Goal: Task Accomplishment & Management: Use online tool/utility

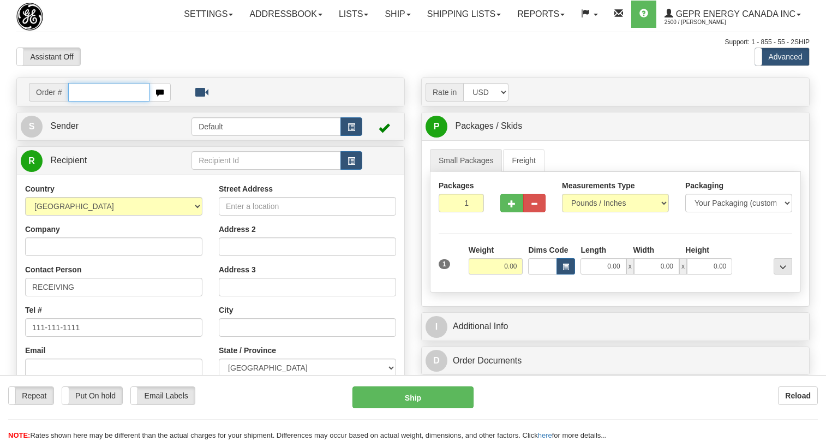
drag, startPoint x: 0, startPoint y: 0, endPoint x: 89, endPoint y: 118, distance: 148.0
click at [89, 101] on input "text" at bounding box center [108, 92] width 81 height 19
paste input "0086690883"
click at [82, 101] on input "0086690883" at bounding box center [108, 92] width 81 height 19
type input "86690883"
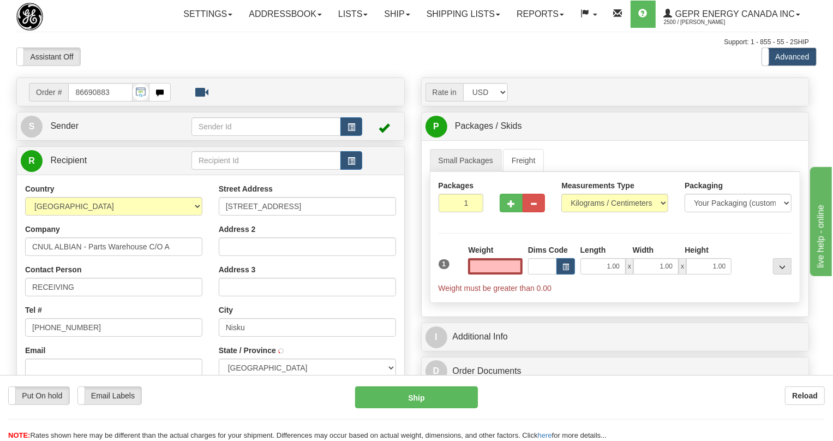
type input "NISKU"
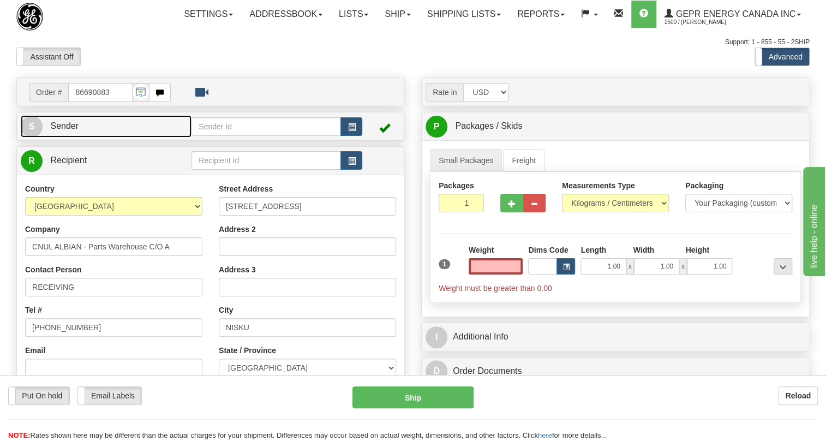
type input "0.00"
click at [65, 130] on span "Sender" at bounding box center [64, 125] width 28 height 9
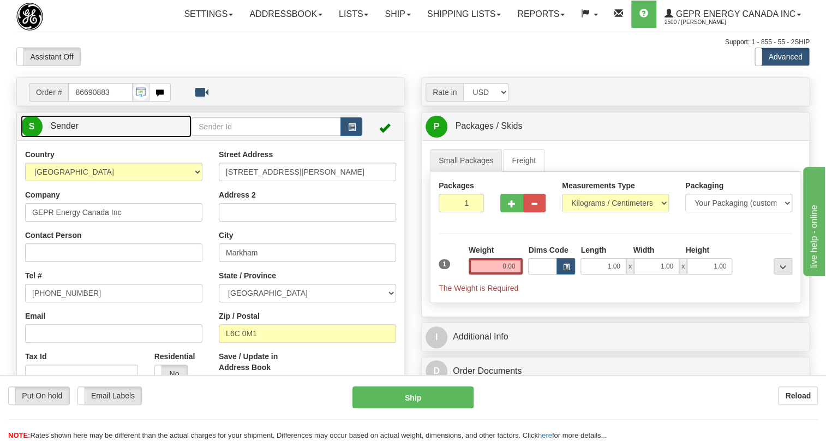
type input "MARKHAM"
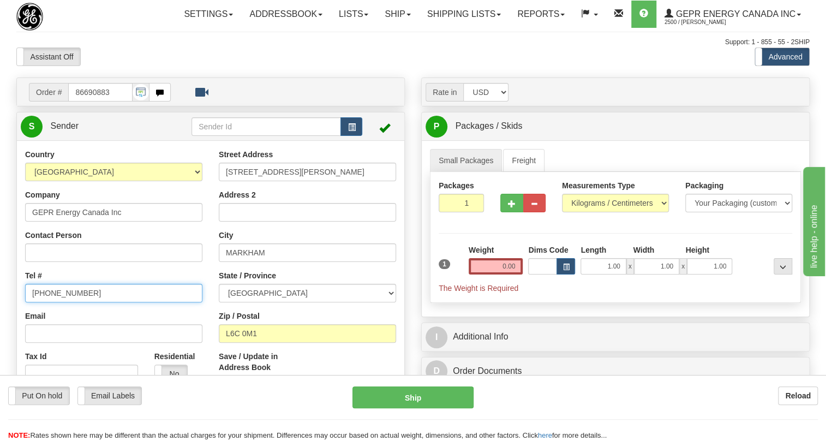
click at [57, 302] on input "[PHONE_NUMBER]" at bounding box center [113, 293] width 177 height 19
paste input "[PHONE_NUMBER]"
type input "[PHONE_NUMBER]"
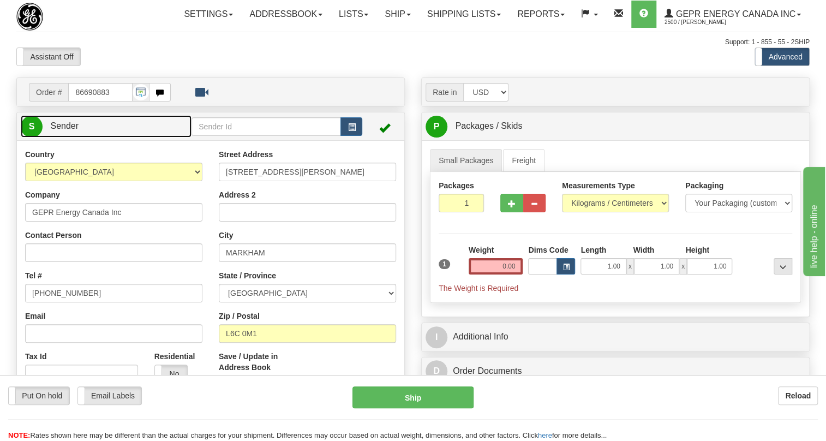
click at [59, 130] on span "Sender" at bounding box center [64, 125] width 28 height 9
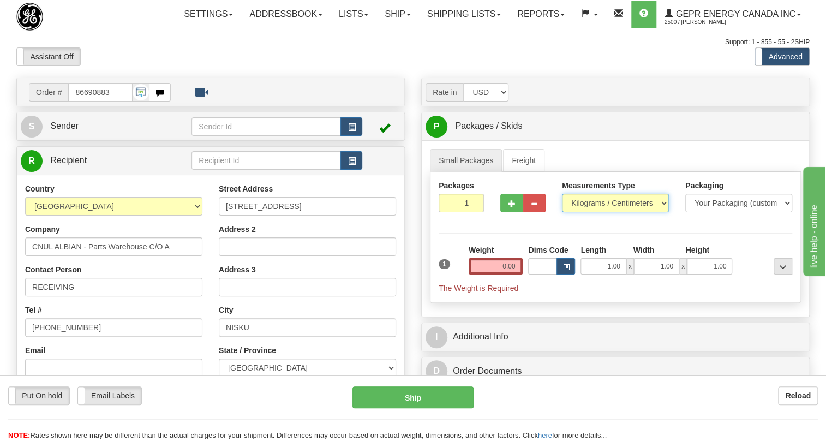
click at [602, 212] on select "Pounds / Inches Kilograms / Centimeters" at bounding box center [615, 203] width 107 height 19
select select "0"
click at [562, 212] on select "Pounds / Inches Kilograms / Centimeters" at bounding box center [615, 203] width 107 height 19
click at [501, 274] on input "0.00" at bounding box center [496, 266] width 55 height 16
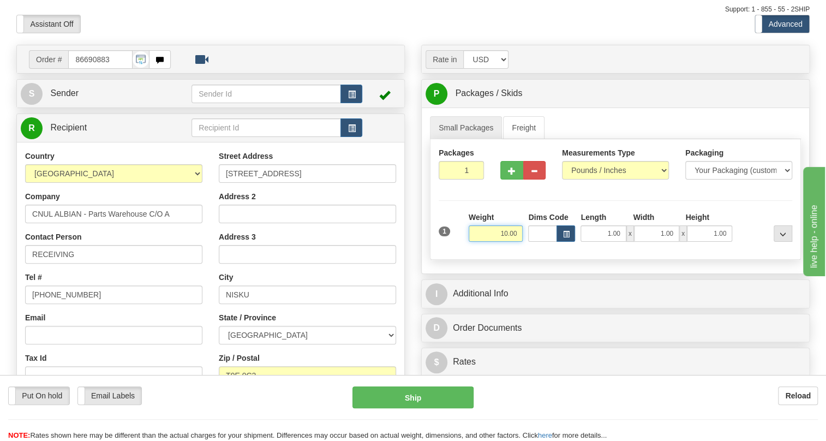
scroll to position [99, 0]
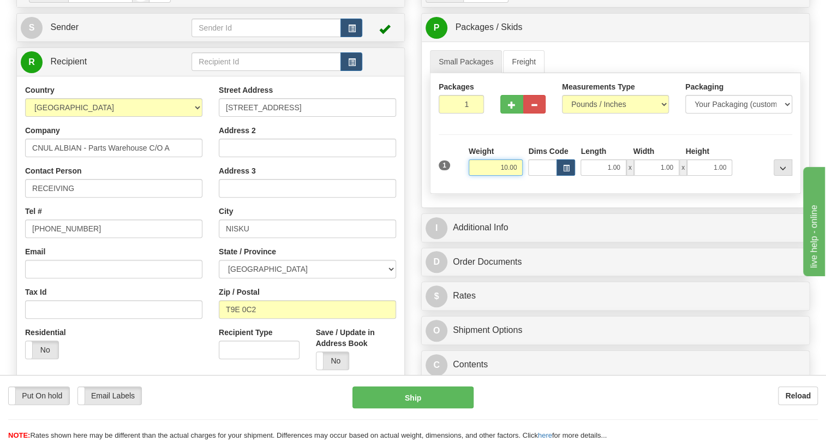
type input "10.00"
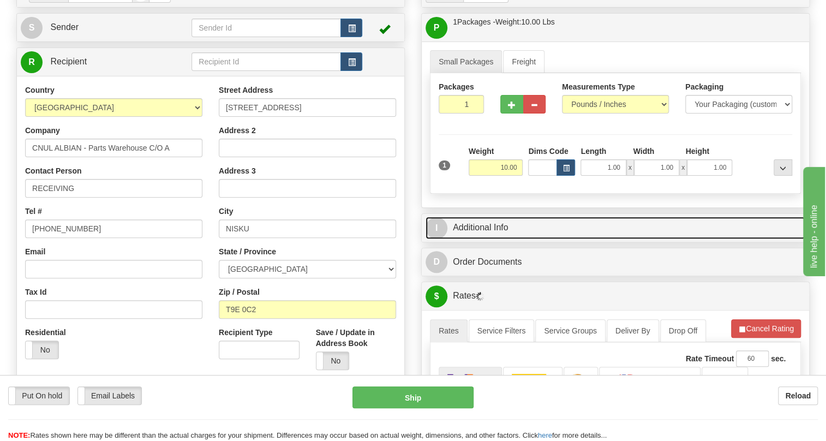
click at [497, 239] on link "I Additional Info" at bounding box center [616, 228] width 380 height 22
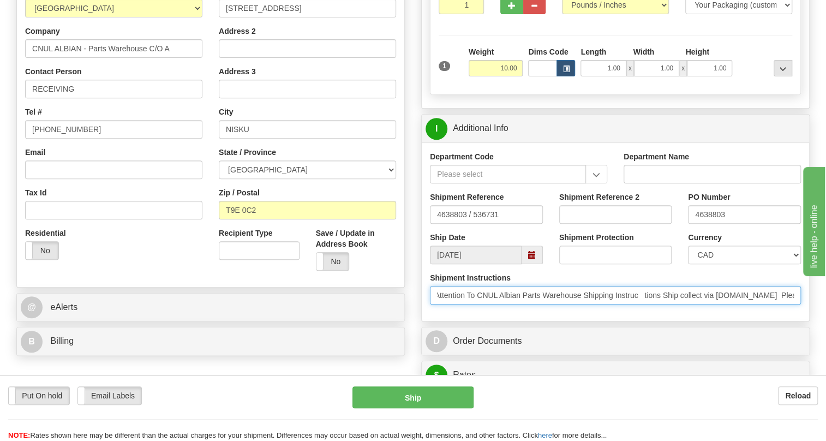
scroll to position [0, 0]
drag, startPoint x: 745, startPoint y: 322, endPoint x: 438, endPoint y: 329, distance: 307.2
click at [438, 313] on div "Shipment Instructions PO 4638803 Attention To CNUL Albian Parts Warehouse Shipp…" at bounding box center [615, 292] width 387 height 40
click at [490, 304] on input "PO 4638803 Attention To CNUL Albian Parts Warehouse Shipping Instruc tions Ship…" at bounding box center [615, 295] width 371 height 19
drag, startPoint x: 490, startPoint y: 318, endPoint x: 442, endPoint y: 320, distance: 48.1
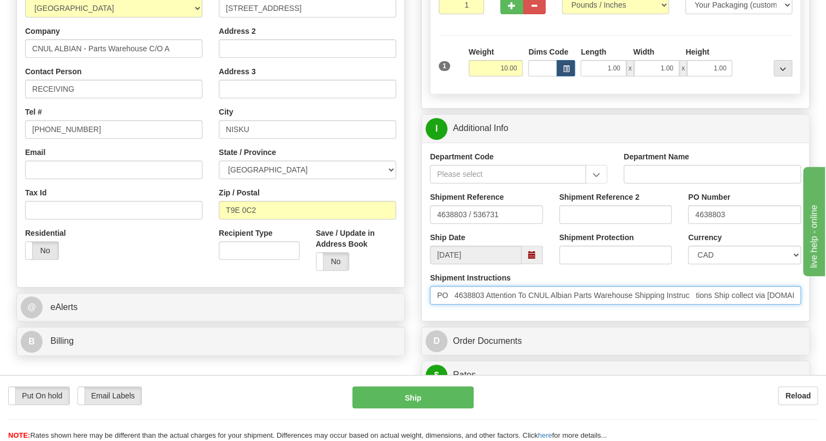
click at [442, 304] on input "PO 4638803 Attention To CNUL Albian Parts Warehouse Shipping Instruc tions Ship…" at bounding box center [615, 295] width 371 height 19
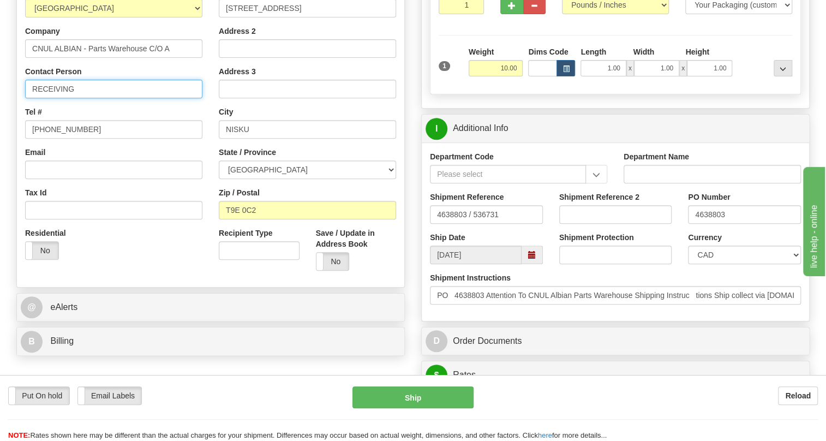
click at [101, 98] on input "RECEIVING" at bounding box center [113, 89] width 177 height 19
paste input "PO 4638803"
click at [89, 98] on input "RECEIVING / PO 4638803" at bounding box center [113, 89] width 177 height 19
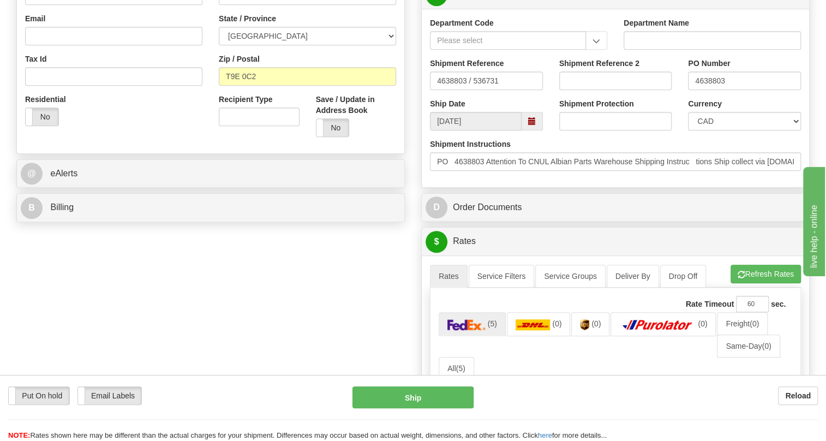
scroll to position [347, 0]
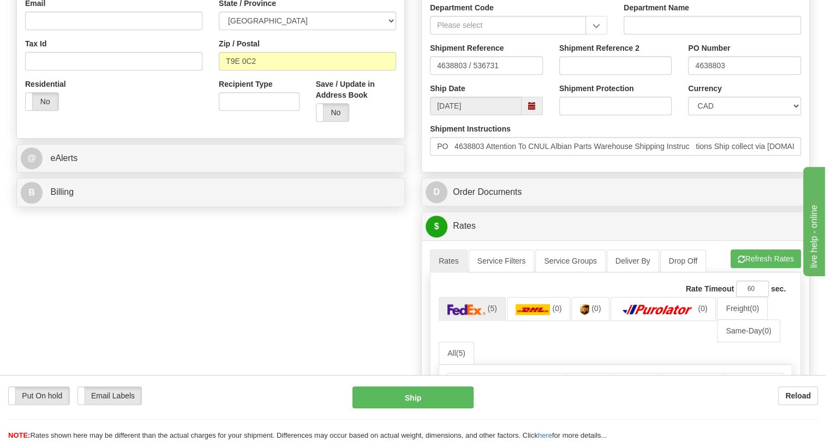
type input "RECEIVING / PO# 4638803"
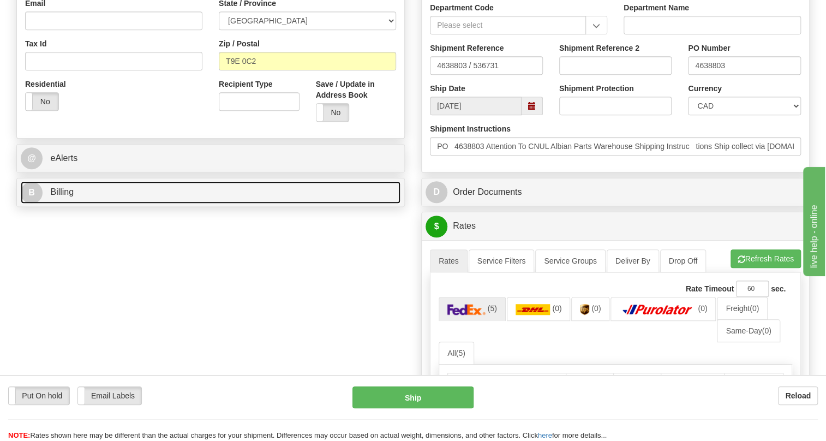
click at [64, 196] on span "Billing" at bounding box center [61, 191] width 23 height 9
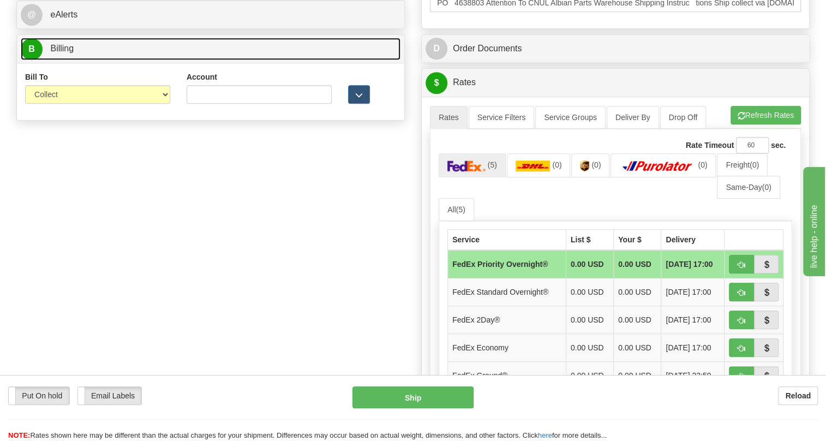
scroll to position [496, 0]
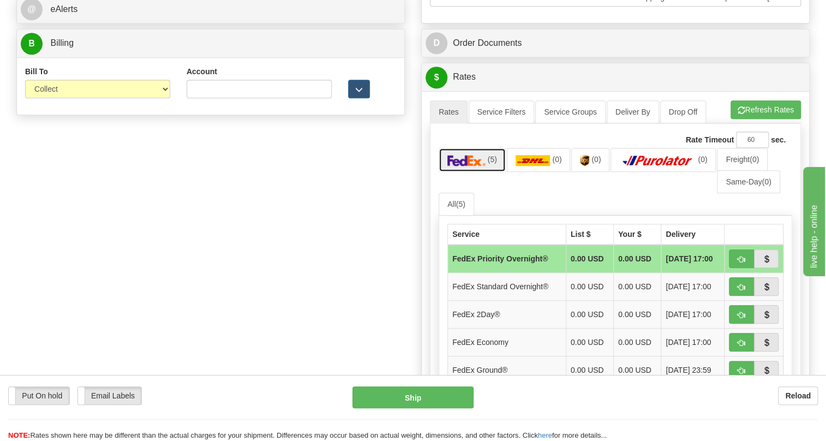
click at [474, 166] on img at bounding box center [466, 160] width 38 height 11
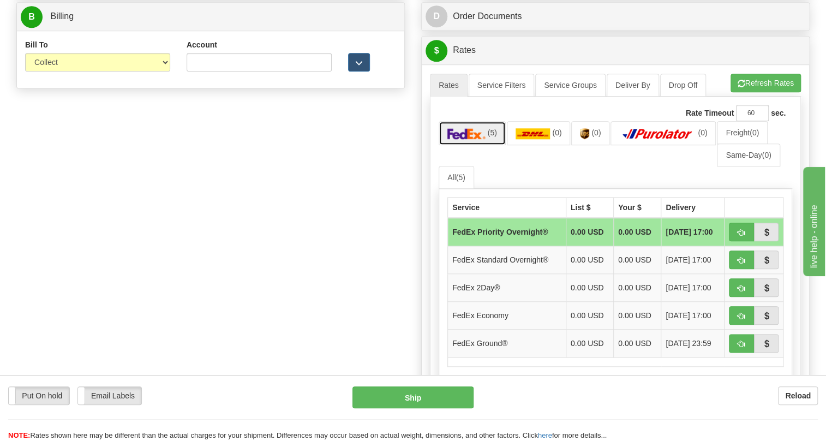
scroll to position [546, 0]
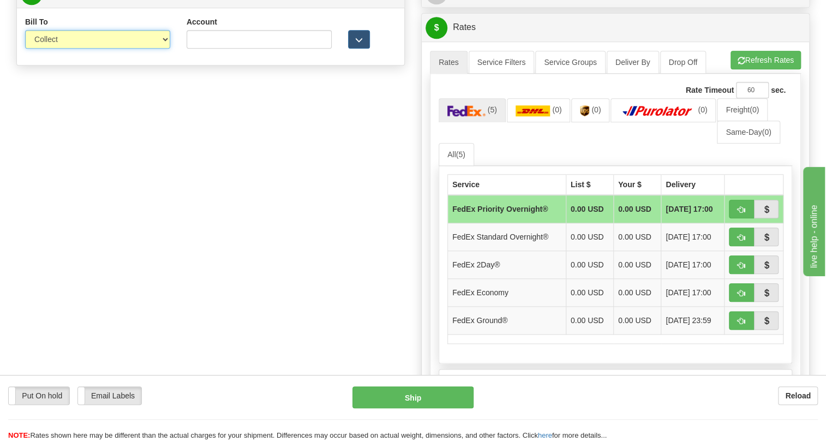
click at [80, 49] on select "Sender Recipient Third Party Collect" at bounding box center [97, 39] width 145 height 19
select select "1"
click at [25, 49] on select "Sender Recipient Third Party Collect" at bounding box center [97, 39] width 145 height 19
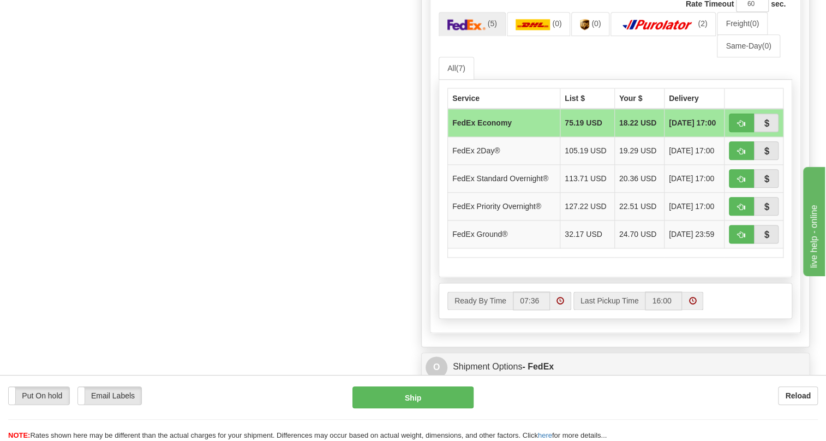
scroll to position [644, 0]
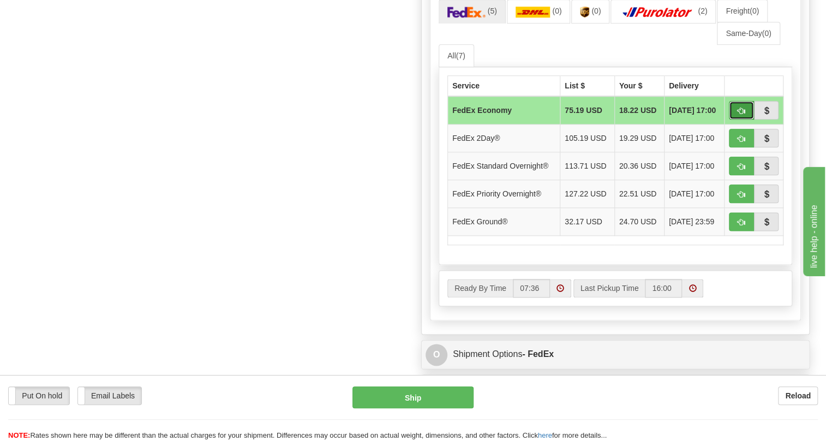
click at [741, 115] on span "button" at bounding box center [742, 110] width 8 height 7
type input "20"
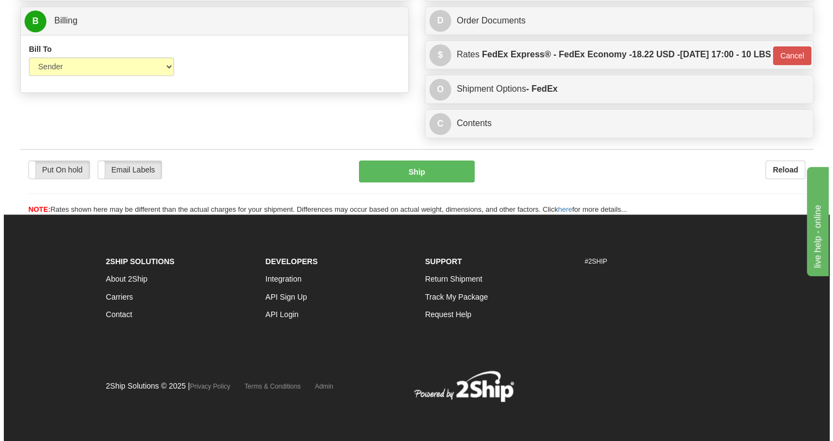
scroll to position [565, 0]
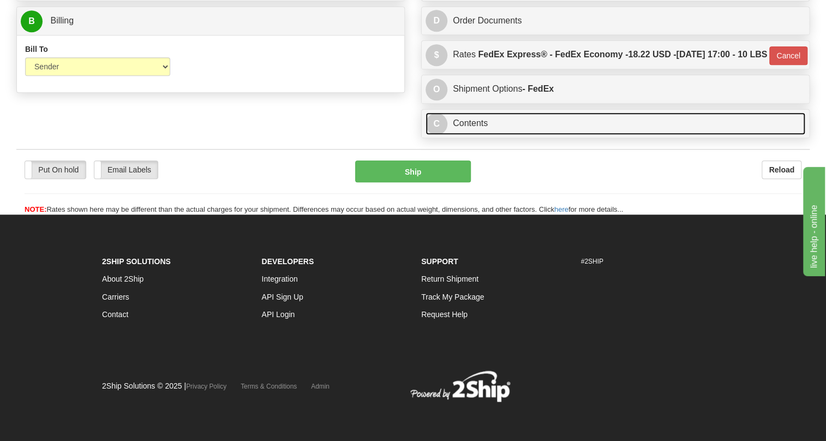
click at [473, 127] on link "C Contents" at bounding box center [616, 123] width 380 height 22
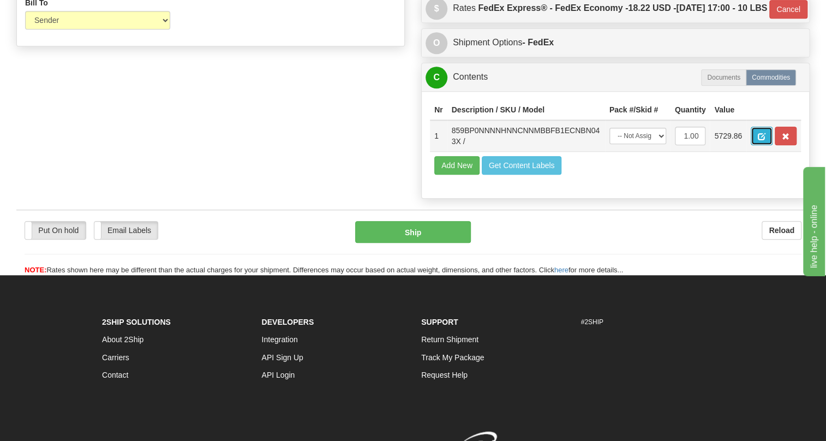
click at [761, 140] on span "button" at bounding box center [762, 136] width 8 height 7
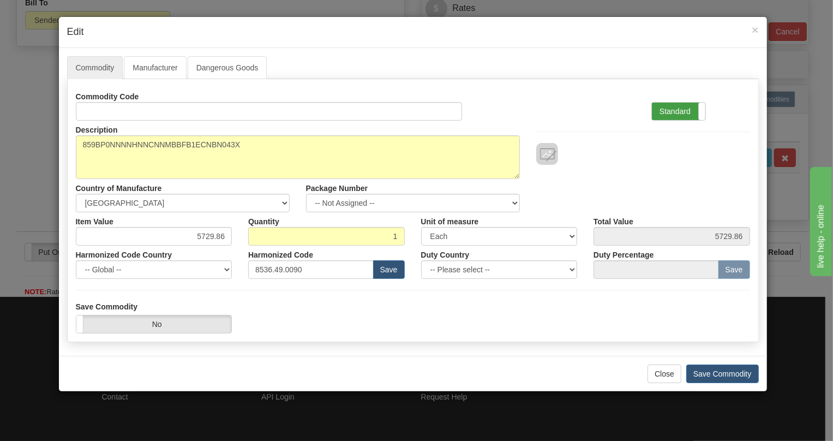
click at [674, 109] on label "Standard" at bounding box center [678, 111] width 53 height 17
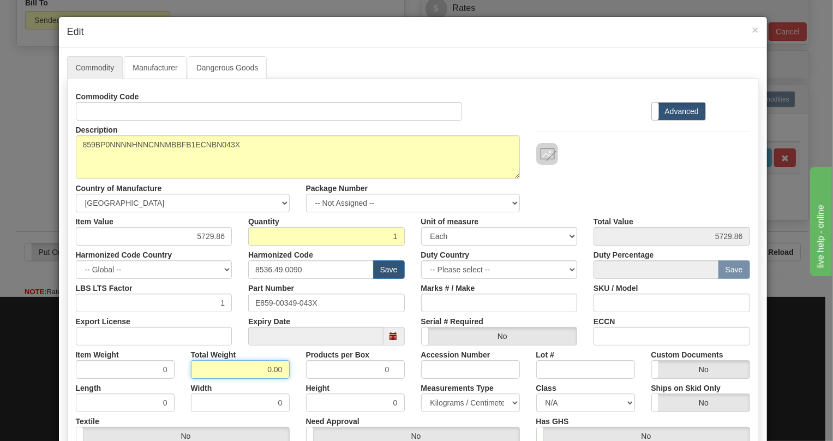
click at [256, 374] on input "0.00" at bounding box center [240, 369] width 99 height 19
type input "1.00"
type input "1.0000"
click at [455, 396] on select "Pounds / Inches Kilograms / Centimeters" at bounding box center [470, 402] width 99 height 19
select select "0"
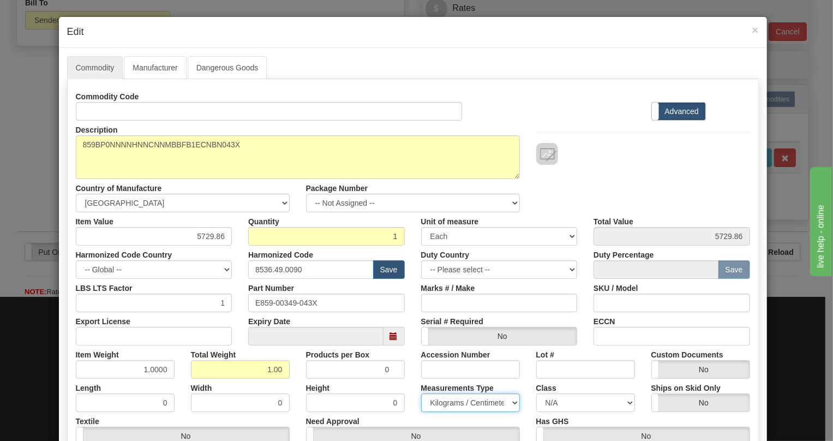
click at [421, 393] on select "Pounds / Inches Kilograms / Centimeters" at bounding box center [470, 402] width 99 height 19
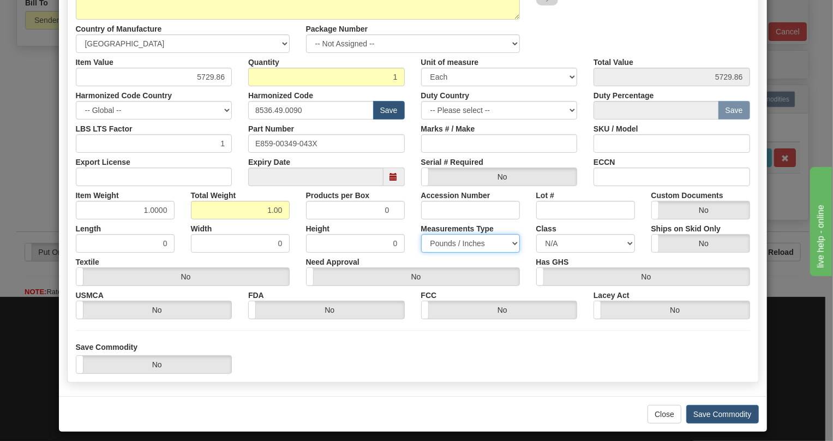
scroll to position [166, 0]
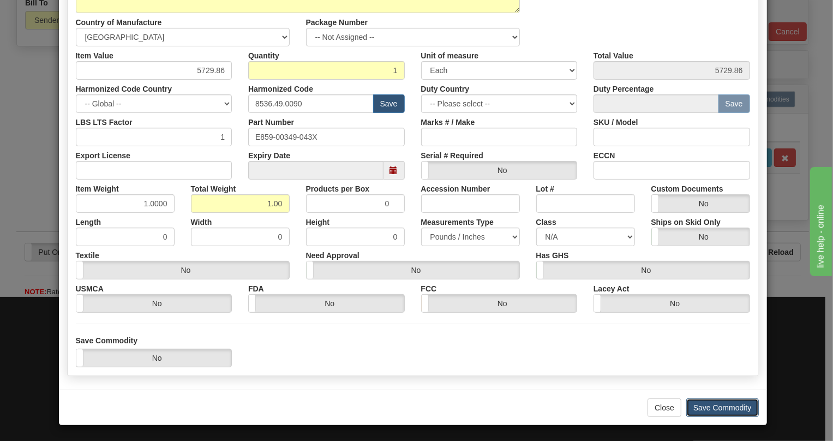
click at [717, 409] on button "Save Commodity" at bounding box center [722, 407] width 73 height 19
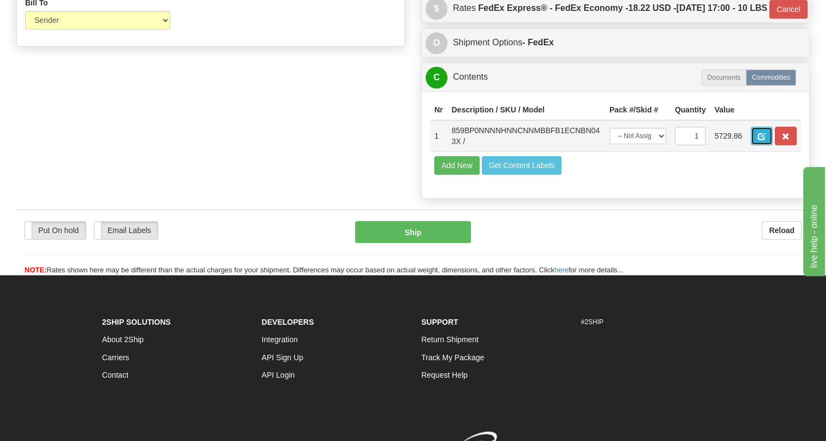
click at [751, 145] on button "button" at bounding box center [762, 136] width 22 height 19
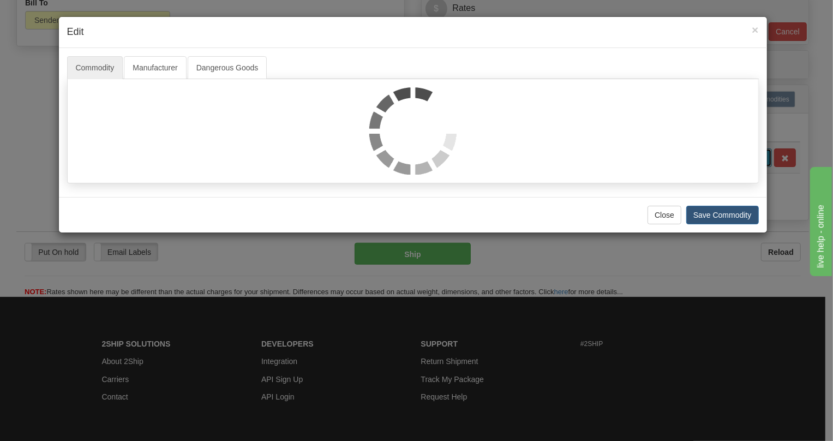
scroll to position [0, 0]
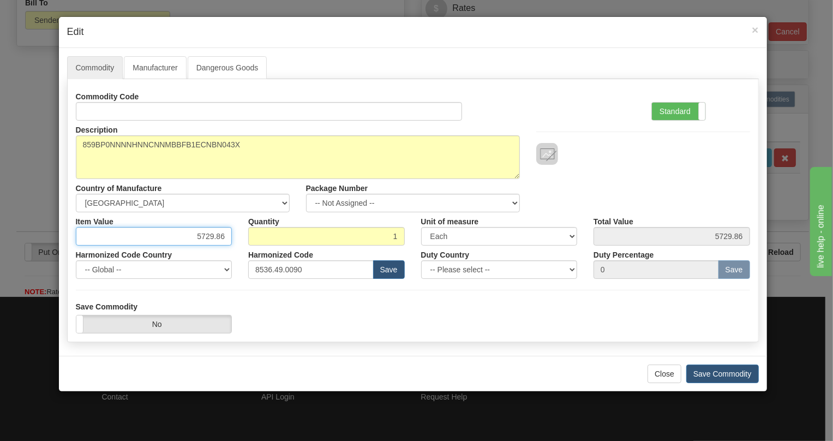
click at [214, 238] on input "5729.86" at bounding box center [154, 236] width 157 height 19
paste input ".424,64"
click at [202, 241] on input "5.424,64" at bounding box center [154, 236] width 157 height 19
type input "5424.64"
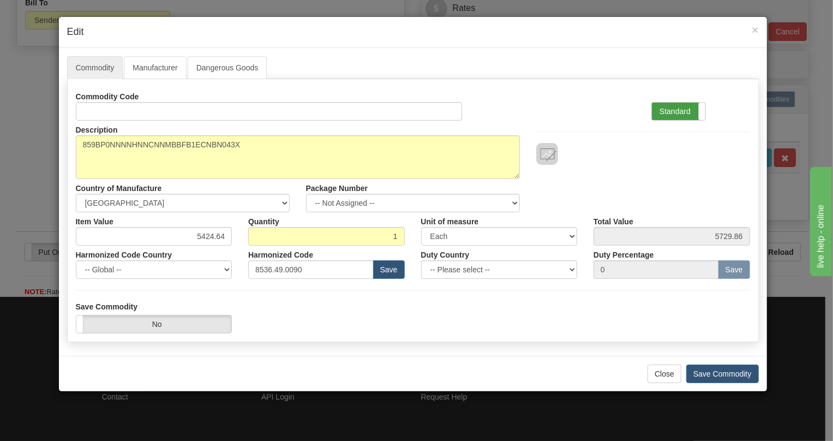
type input "5424.64"
click at [675, 113] on label "Standard" at bounding box center [678, 111] width 53 height 17
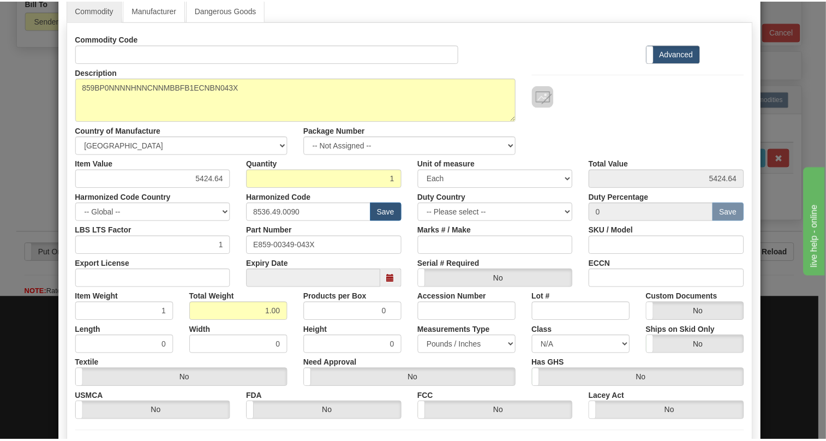
scroll to position [148, 0]
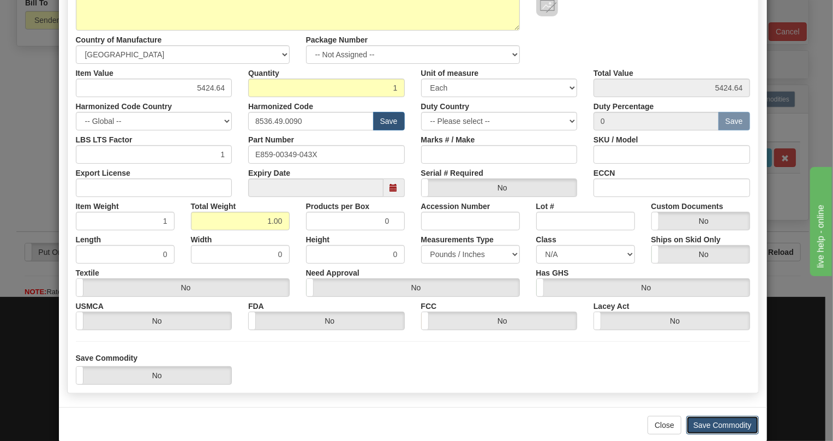
click at [717, 424] on button "Save Commodity" at bounding box center [722, 425] width 73 height 19
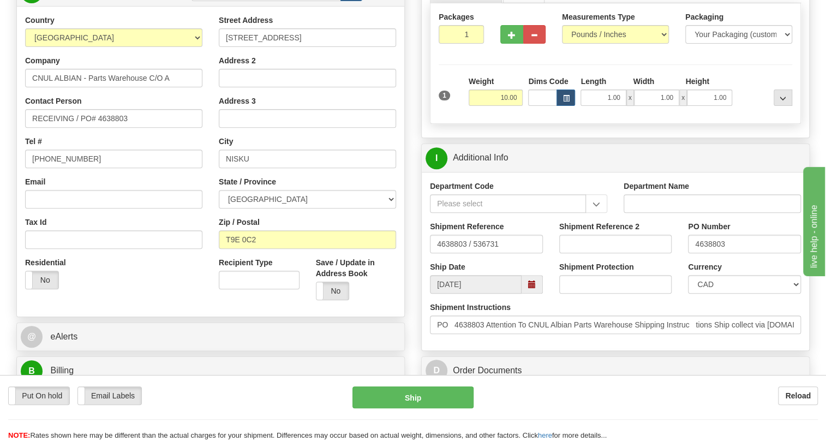
scroll to position [168, 0]
click at [71, 128] on input "RECEIVING / PO# 4638803" at bounding box center [113, 119] width 177 height 19
paste input "Alicia Murphy"
type input "RECEIVING / Alicia Murphy / PO# 4638803"
click at [63, 169] on input "[PHONE_NUMBER]" at bounding box center [113, 159] width 177 height 19
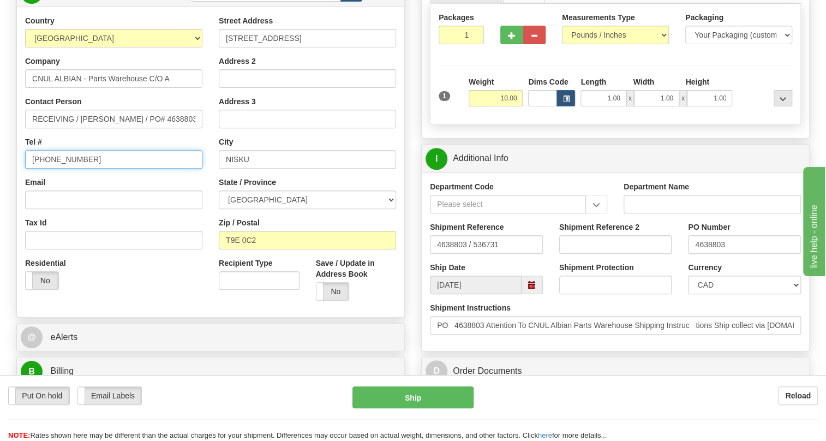
click at [63, 169] on input "[PHONE_NUMBER]" at bounding box center [113, 159] width 177 height 19
paste input "5887-258-2303"
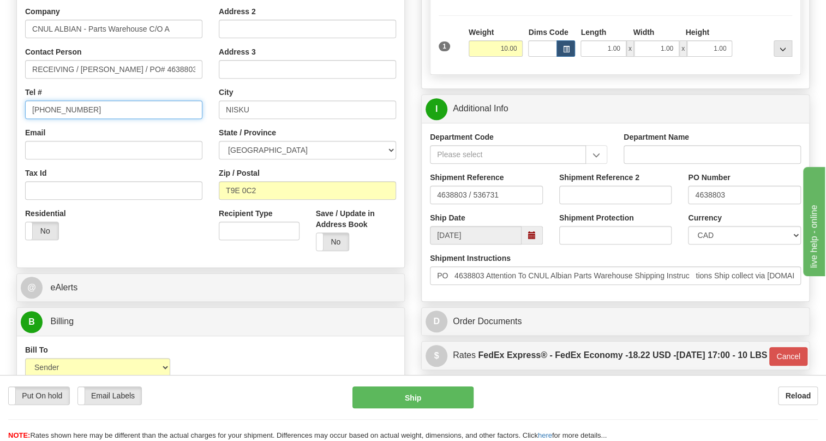
type input "5887-258-2303"
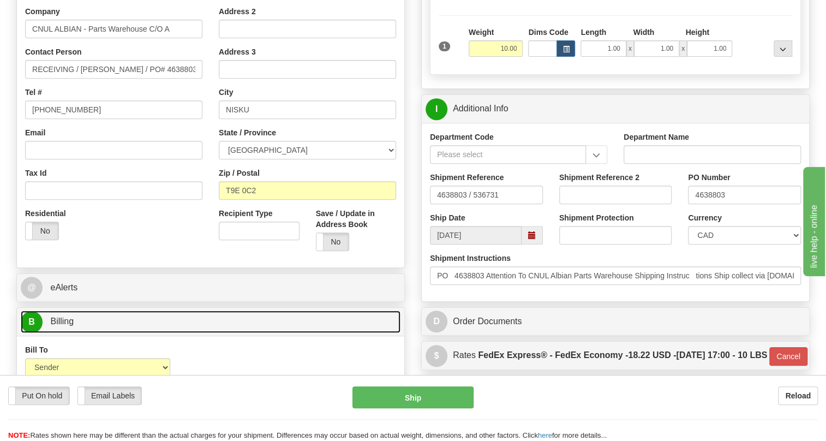
click at [70, 326] on span "Billing" at bounding box center [61, 320] width 23 height 9
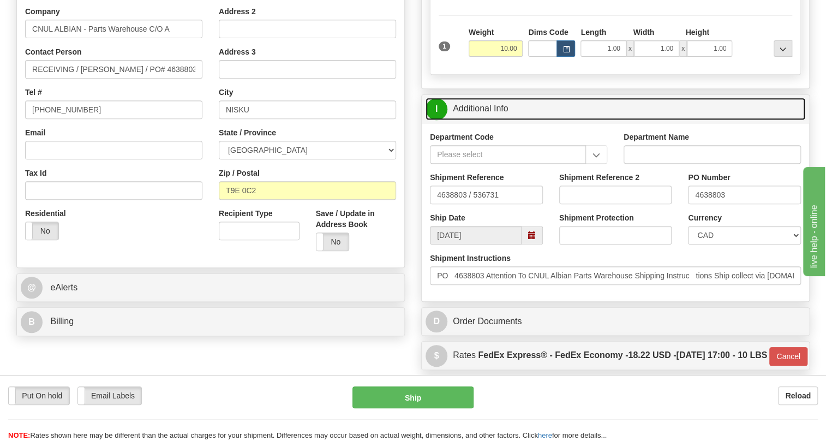
click at [471, 120] on link "I Additional Info" at bounding box center [616, 109] width 380 height 22
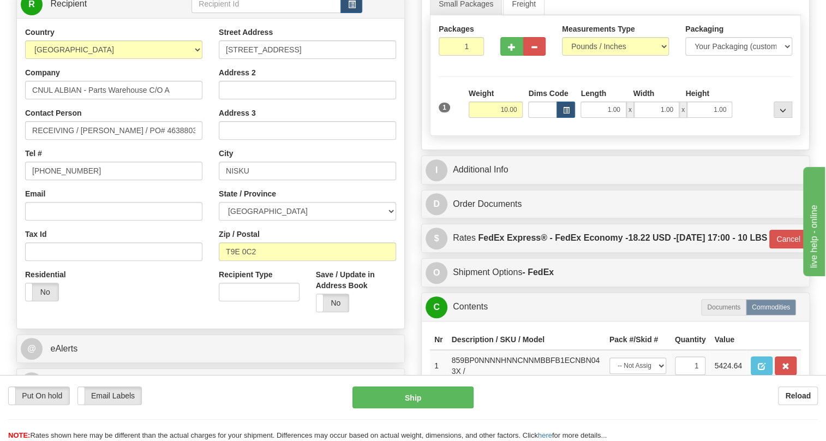
scroll to position [168, 0]
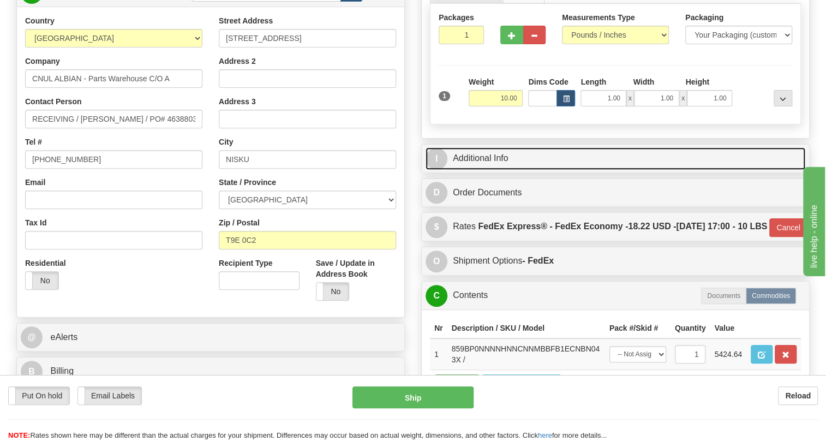
click at [493, 170] on link "I Additional Info" at bounding box center [616, 158] width 380 height 22
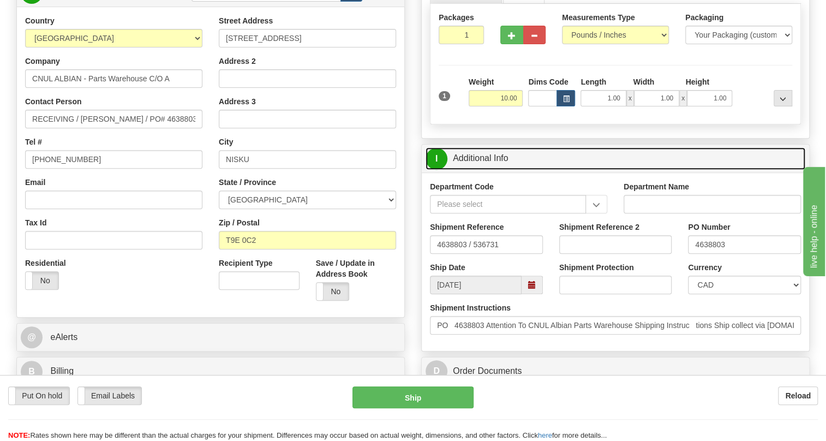
click at [493, 170] on link "I Additional Info" at bounding box center [616, 158] width 380 height 22
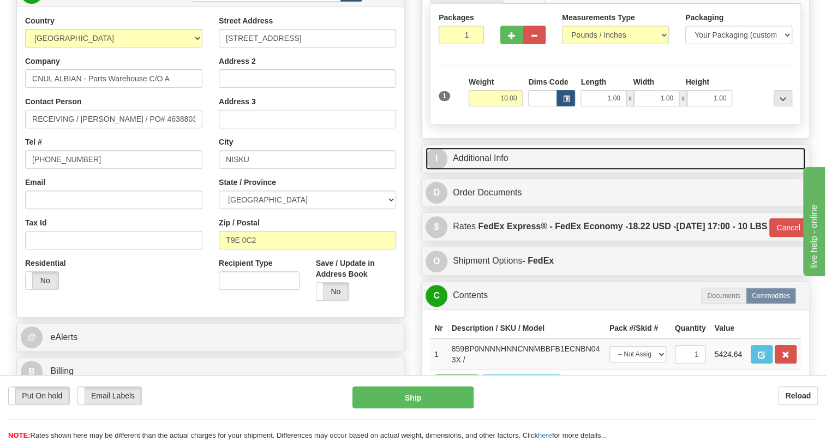
click at [493, 170] on link "I Additional Info" at bounding box center [616, 158] width 380 height 22
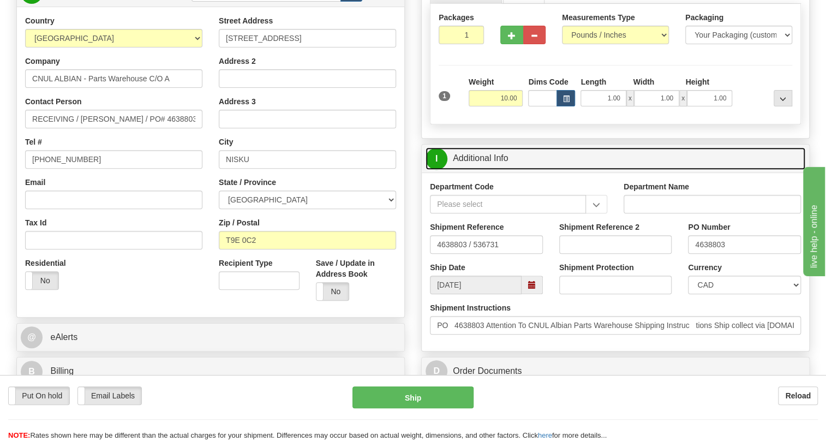
click at [493, 170] on link "I Additional Info" at bounding box center [616, 158] width 380 height 22
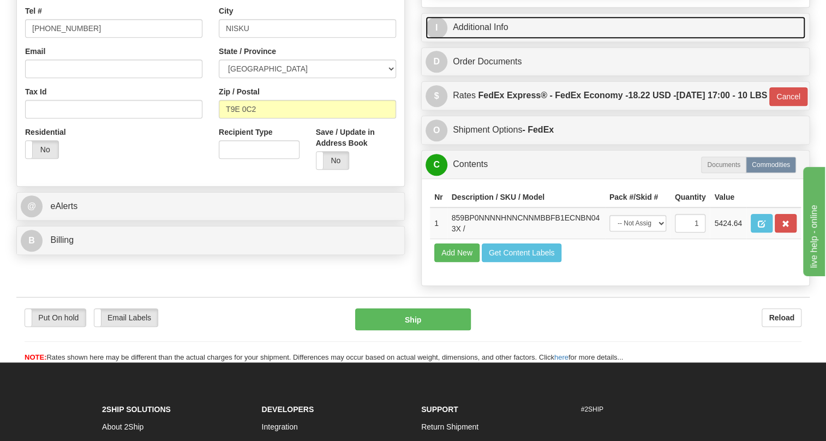
scroll to position [316, 0]
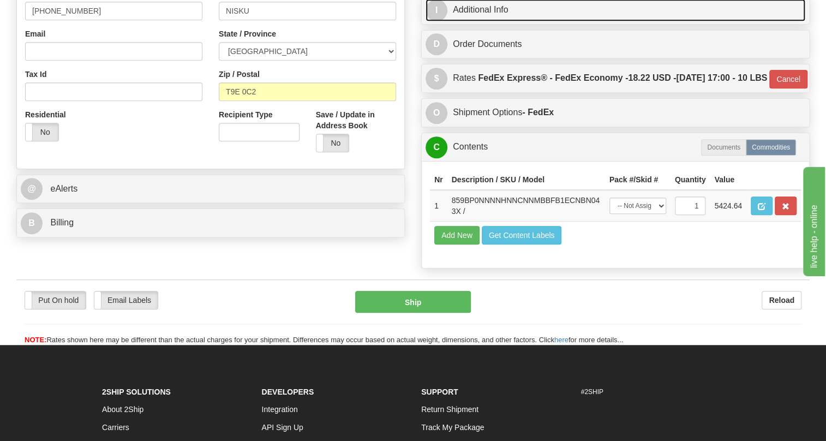
click at [494, 21] on link "I Additional Info" at bounding box center [616, 10] width 380 height 22
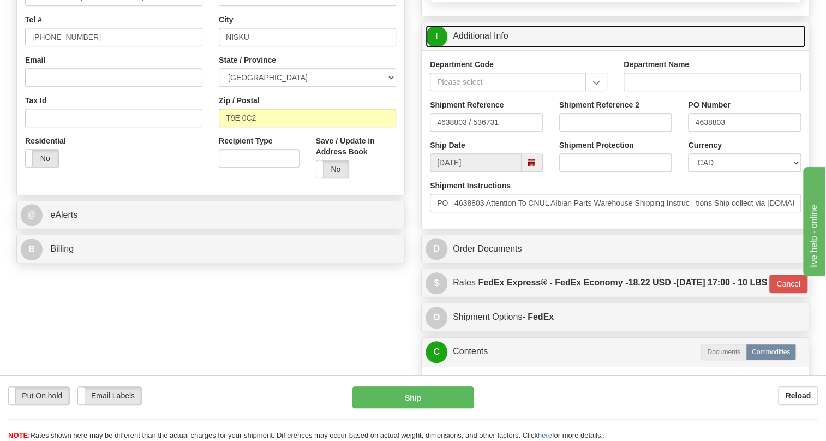
scroll to position [267, 0]
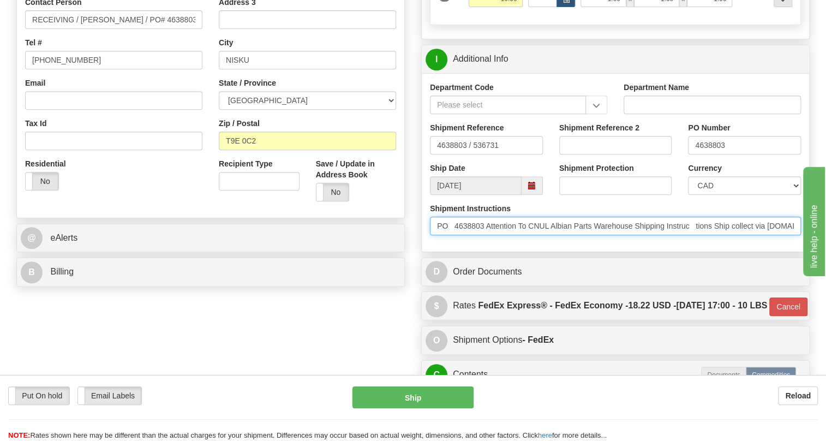
drag, startPoint x: 638, startPoint y: 250, endPoint x: 492, endPoint y: 250, distance: 145.7
click at [492, 235] on input "PO 4638803 Attention To CNUL Albian Parts Warehouse Shipping Instruc tions Ship…" at bounding box center [615, 226] width 371 height 19
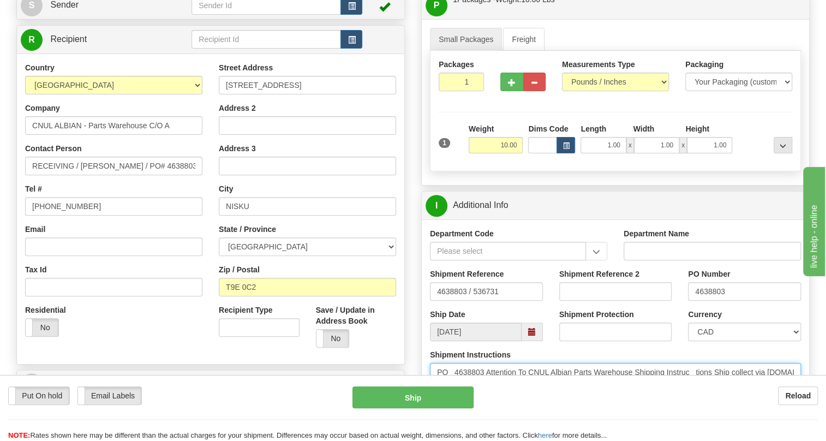
scroll to position [118, 0]
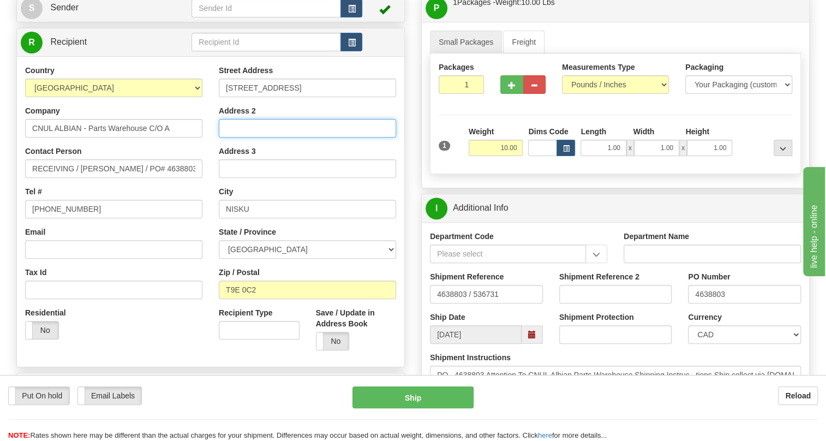
click at [231, 137] on input "Address 2" at bounding box center [307, 128] width 177 height 19
paste input "Attention To CNUL Albian Parts Warehouse"
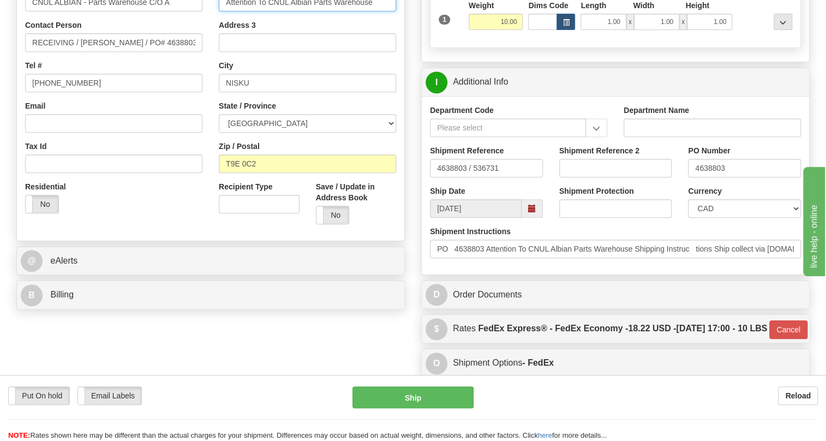
scroll to position [267, 0]
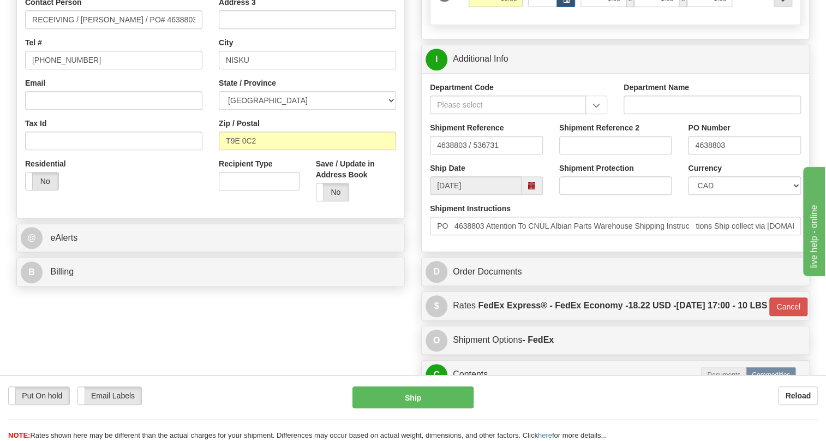
type input "Attention To CNUL Albian Parts Warehouse"
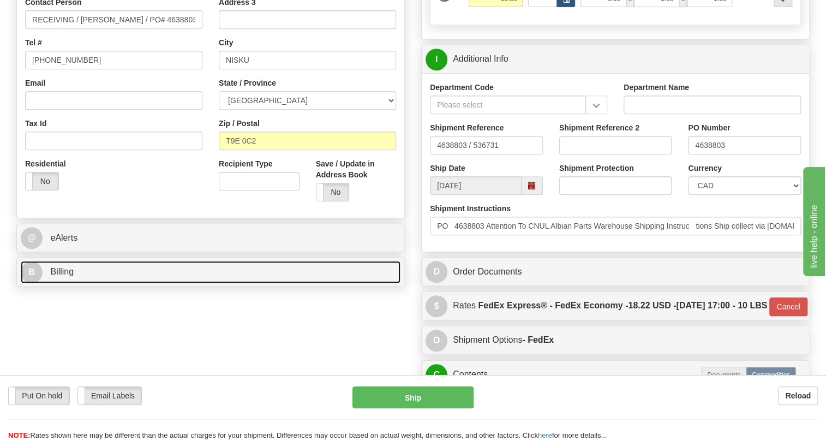
click at [58, 276] on span "Billing" at bounding box center [61, 271] width 23 height 9
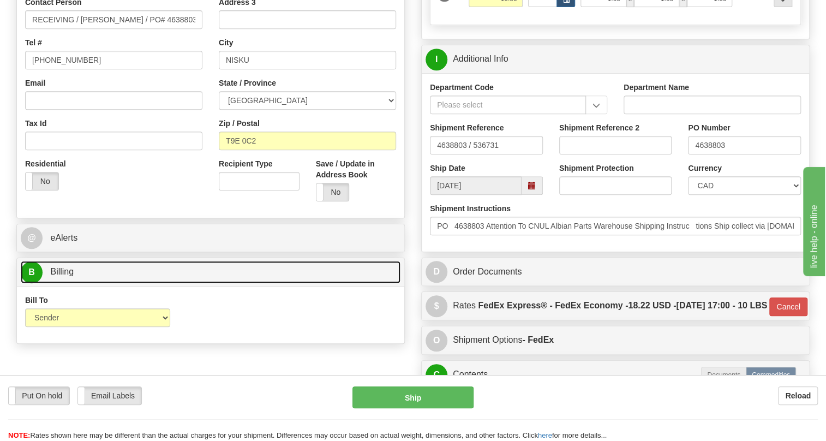
click at [70, 276] on span "Billing" at bounding box center [61, 271] width 23 height 9
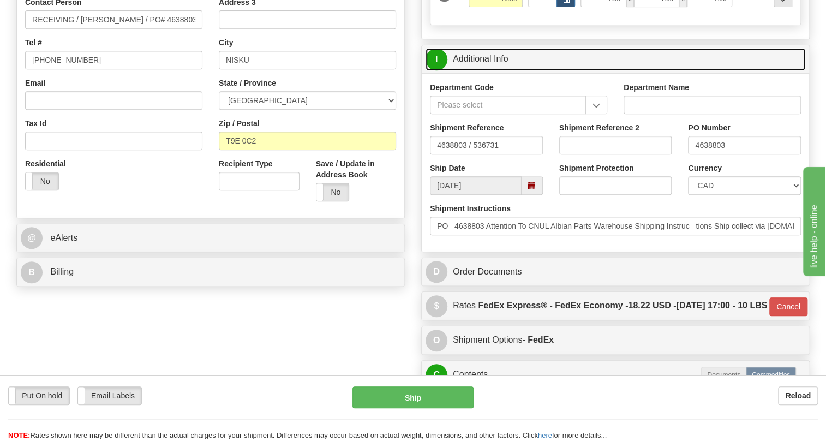
click at [496, 70] on link "I Additional Info" at bounding box center [616, 59] width 380 height 22
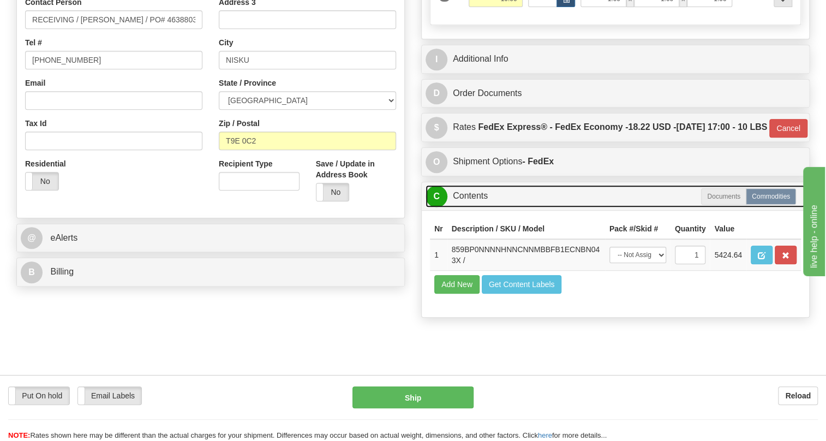
click at [476, 207] on link "C Contents" at bounding box center [616, 196] width 380 height 22
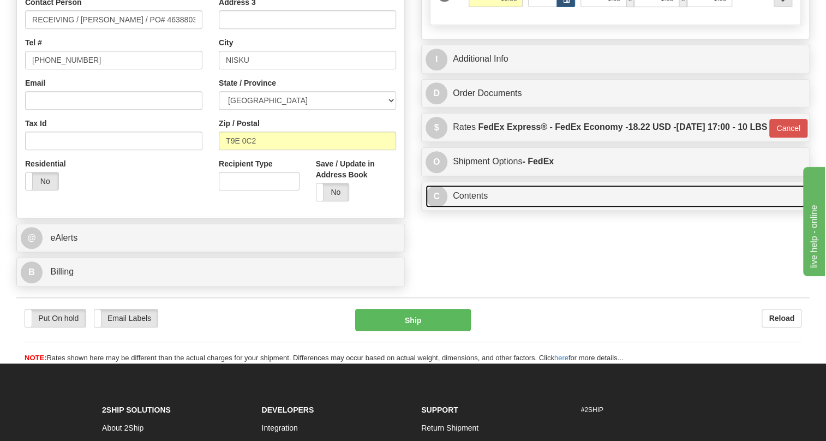
click at [476, 207] on link "C Contents" at bounding box center [616, 196] width 380 height 22
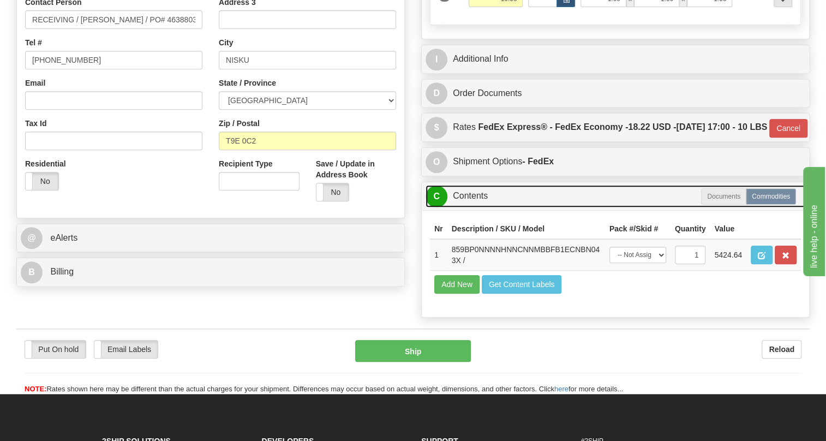
click at [469, 207] on link "C Contents" at bounding box center [616, 196] width 380 height 22
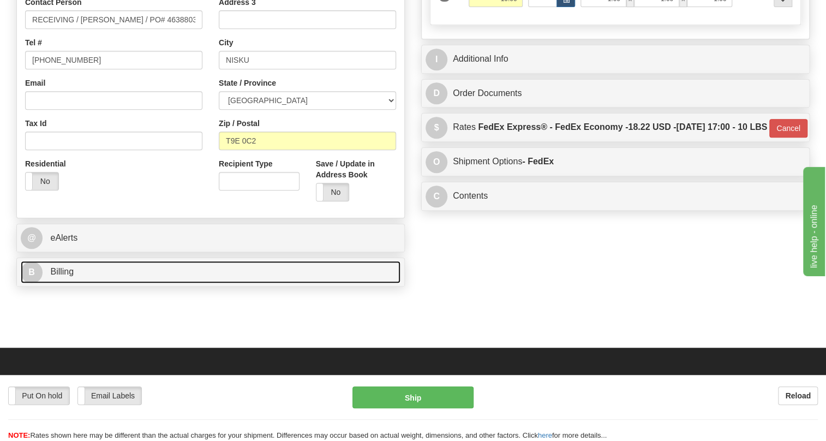
click at [59, 276] on span "Billing" at bounding box center [61, 271] width 23 height 9
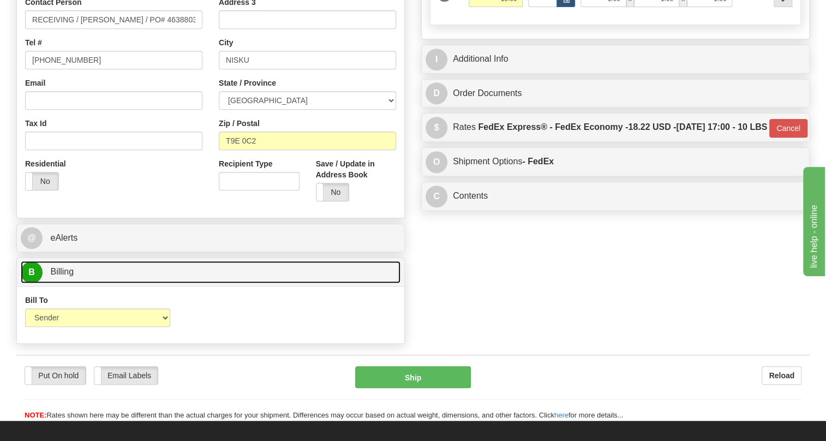
click at [59, 276] on span "Billing" at bounding box center [61, 271] width 23 height 9
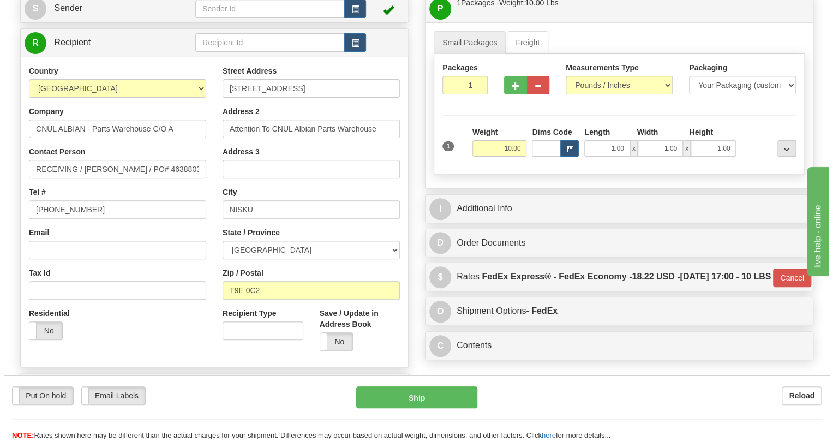
scroll to position [118, 0]
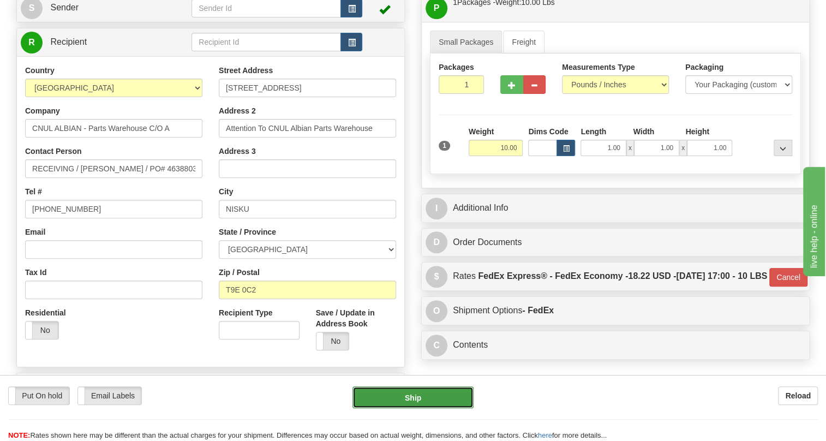
click at [421, 397] on button "Ship" at bounding box center [412, 397] width 121 height 22
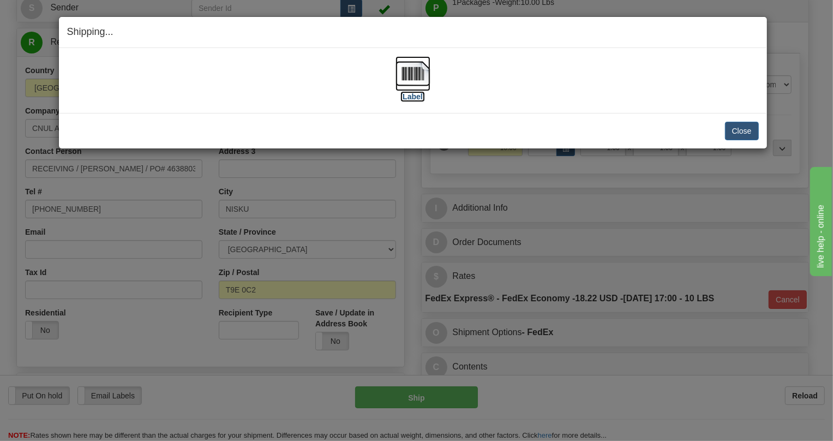
click at [409, 76] on img at bounding box center [413, 73] width 35 height 35
click at [736, 127] on button "Close" at bounding box center [742, 131] width 34 height 19
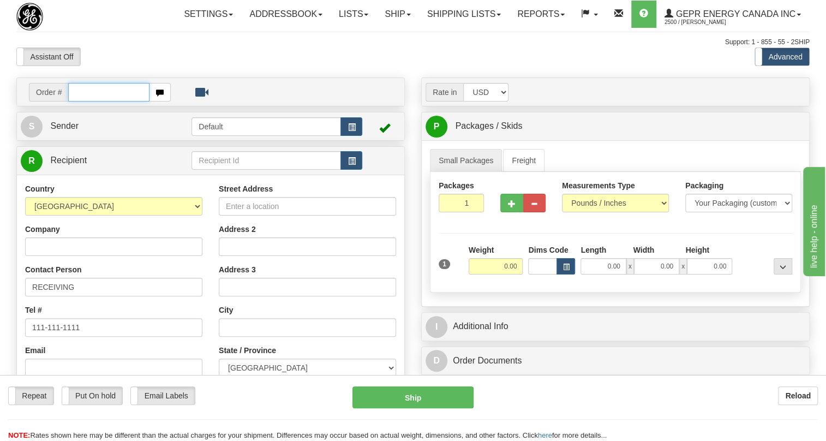
click at [93, 101] on input "text" at bounding box center [108, 92] width 81 height 19
paste input "0086690880"
click at [85, 101] on input "0086690880" at bounding box center [108, 92] width 81 height 19
type input "86690880"
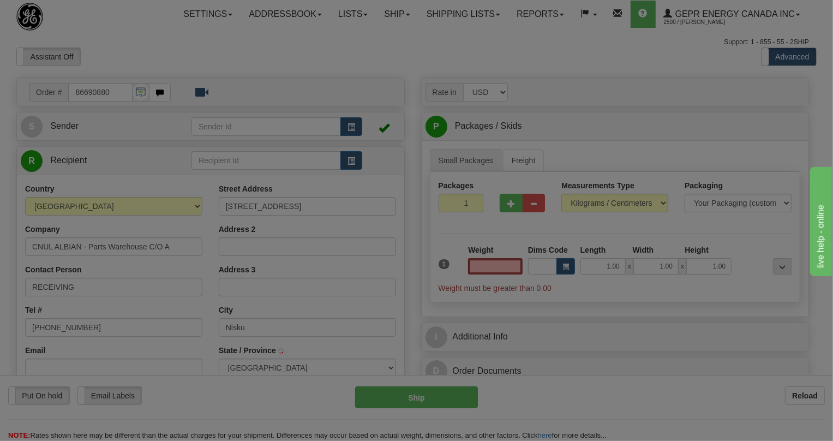
type input "NISKU"
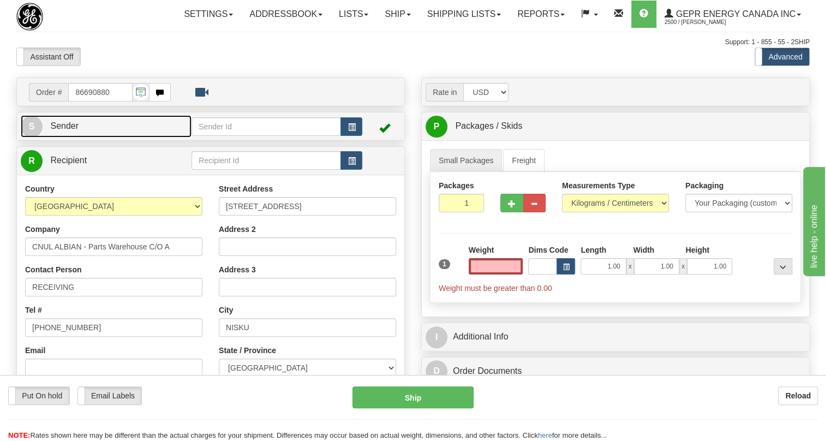
type input "0.00"
drag, startPoint x: 66, startPoint y: 147, endPoint x: 10, endPoint y: 154, distance: 56.6
click at [66, 130] on span "Sender" at bounding box center [64, 125] width 28 height 9
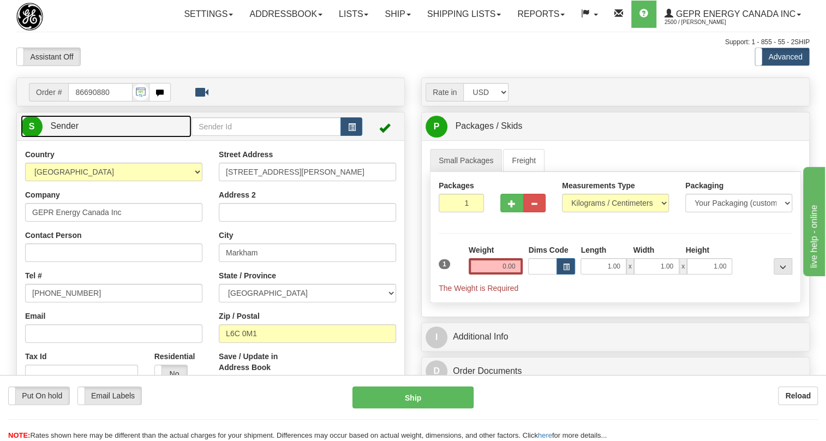
type input "MARKHAM"
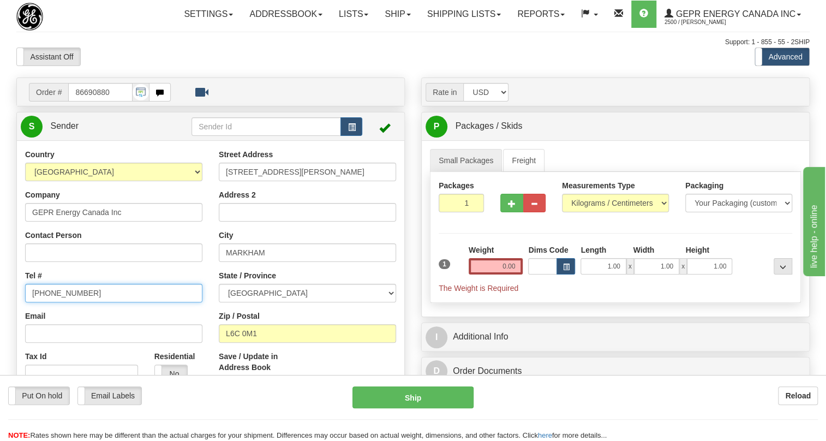
click at [64, 302] on input "[PHONE_NUMBER]" at bounding box center [113, 293] width 177 height 19
paste input "[PHONE_NUMBER]"
type input "[PHONE_NUMBER]"
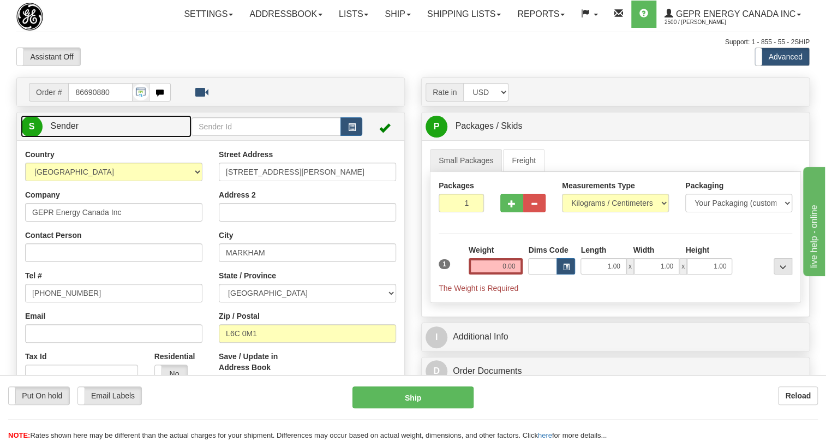
click at [65, 130] on span "Sender" at bounding box center [64, 125] width 28 height 9
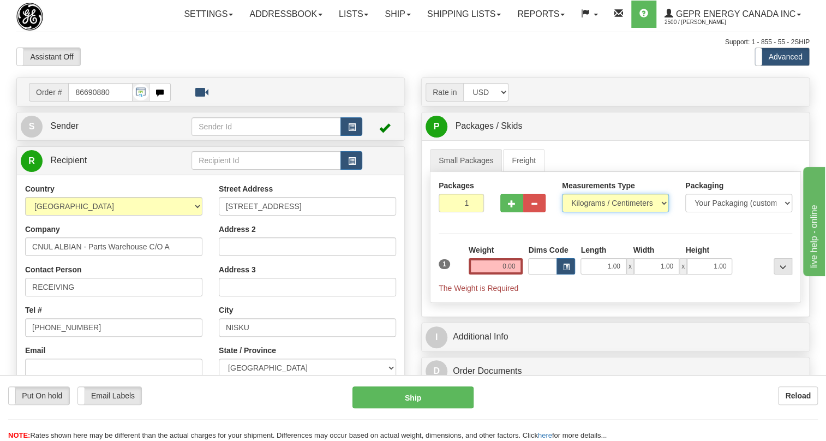
click at [606, 212] on select "Pounds / Inches Kilograms / Centimeters" at bounding box center [615, 203] width 107 height 19
select select "0"
click at [562, 212] on select "Pounds / Inches Kilograms / Centimeters" at bounding box center [615, 203] width 107 height 19
click at [500, 274] on input "0.00" at bounding box center [496, 266] width 55 height 16
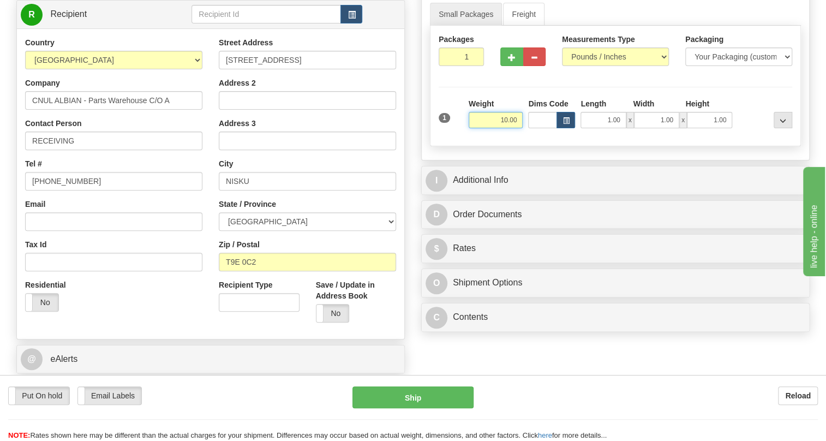
scroll to position [148, 0]
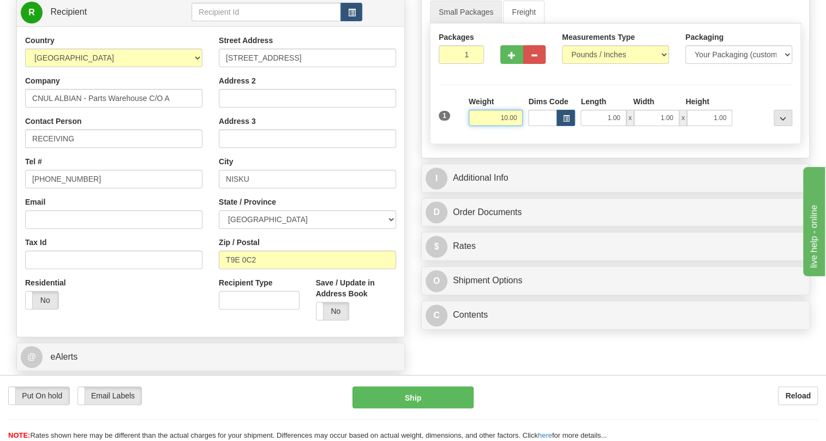
type input "10.00"
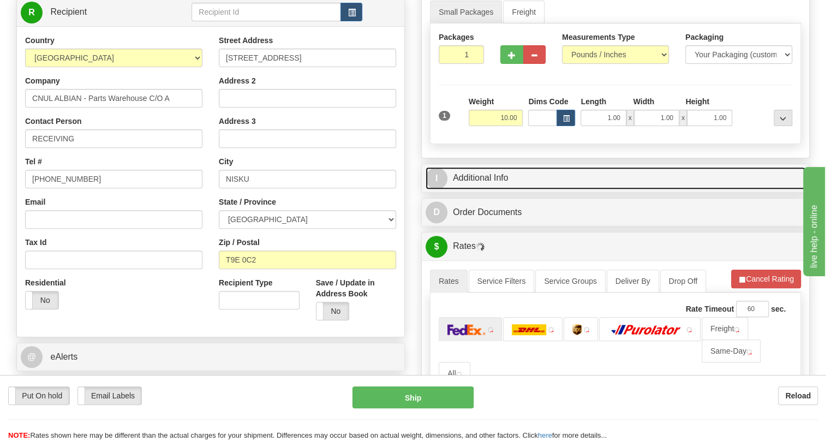
click at [490, 189] on link "I Additional Info" at bounding box center [616, 178] width 380 height 22
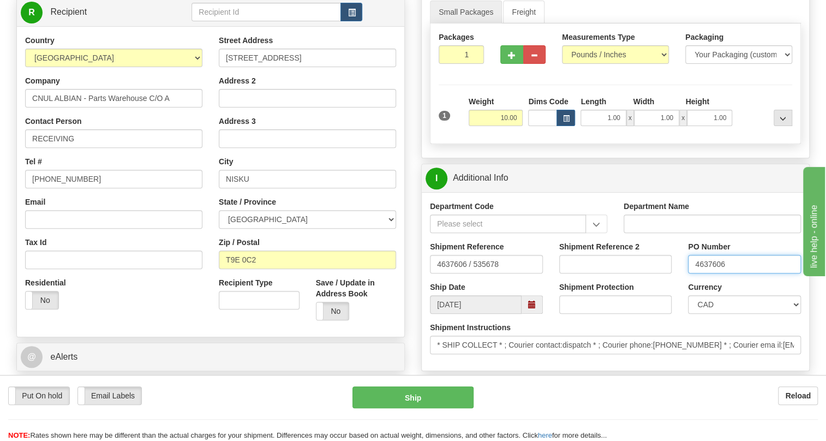
click at [709, 273] on input "4637606" at bounding box center [744, 264] width 113 height 19
click at [89, 148] on input "RECEIVING" at bounding box center [113, 138] width 177 height 19
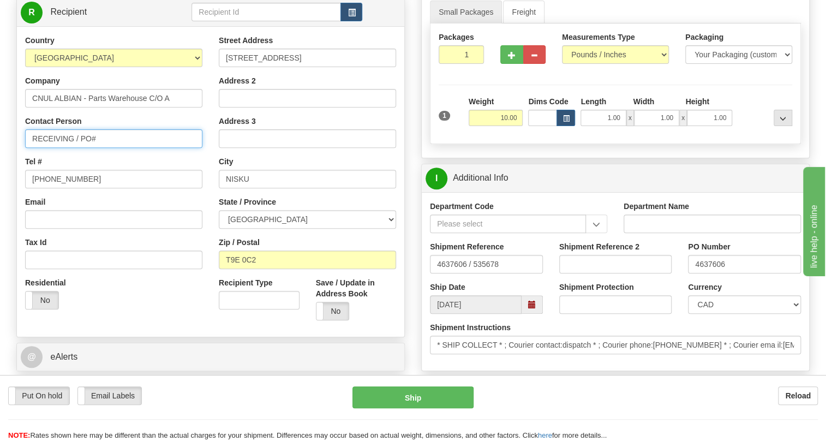
paste input "4637606"
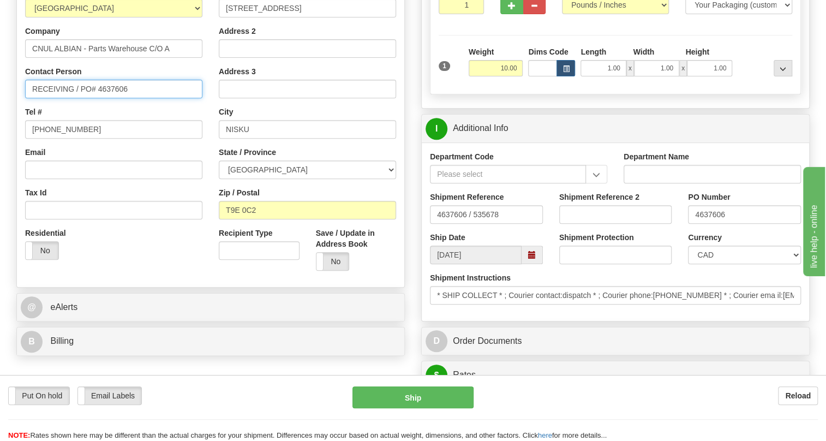
scroll to position [248, 0]
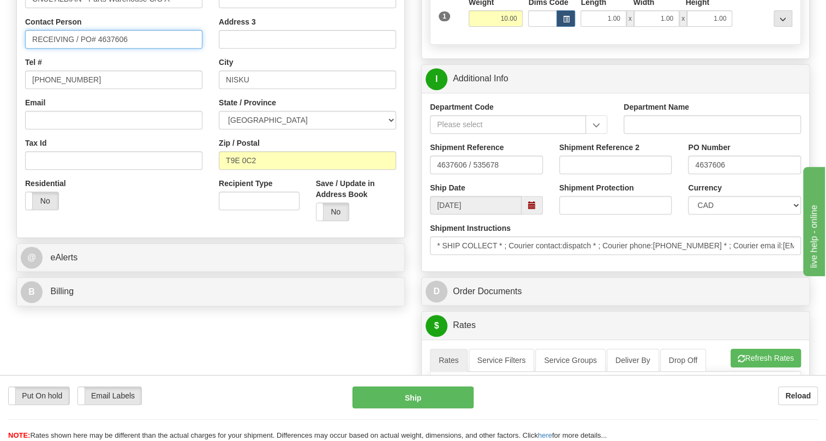
type input "RECEIVING / PO# 4637606"
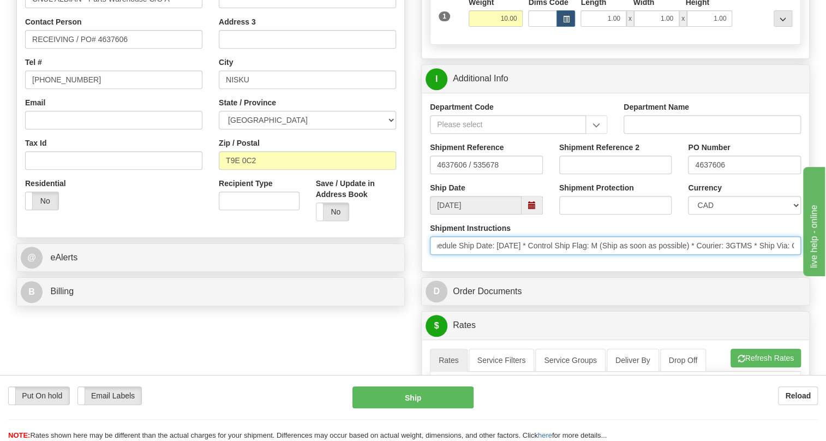
scroll to position [0, 515]
drag, startPoint x: 708, startPoint y: 270, endPoint x: 687, endPoint y: 271, distance: 21.3
click at [687, 255] on input "* SHIP COLLECT * ; Courier contact:dispatch * ; Courier phone:[PHONE_NUMBER] * …" at bounding box center [615, 245] width 371 height 19
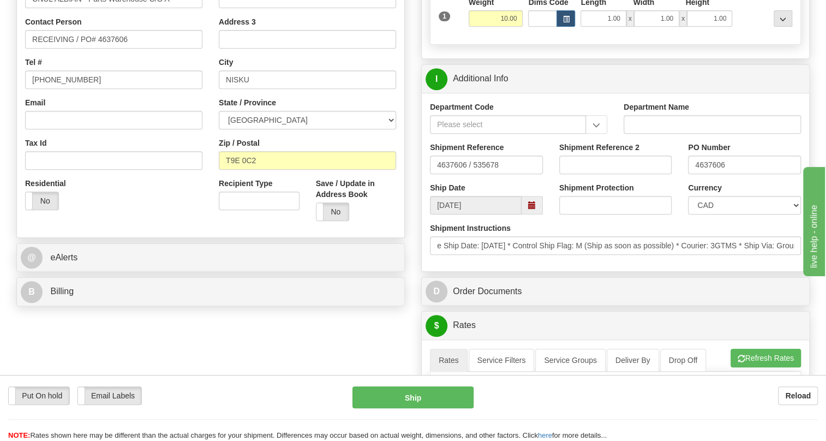
scroll to position [0, 0]
click at [540, 271] on div "Department Code Department Name Shipment Reference 4637606 / 535678 Shipment Re…" at bounding box center [615, 182] width 387 height 178
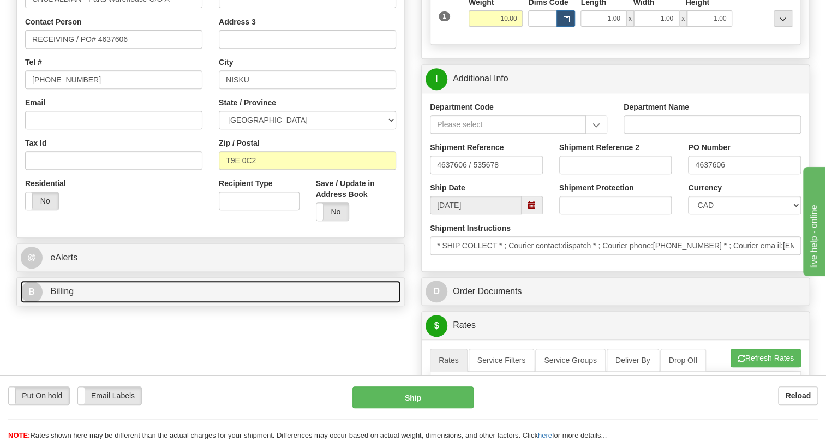
click at [68, 296] on span "Billing" at bounding box center [61, 290] width 23 height 9
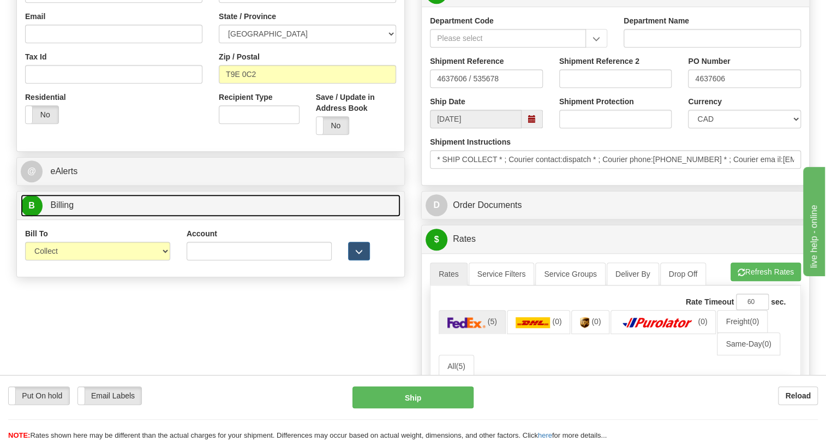
scroll to position [347, 0]
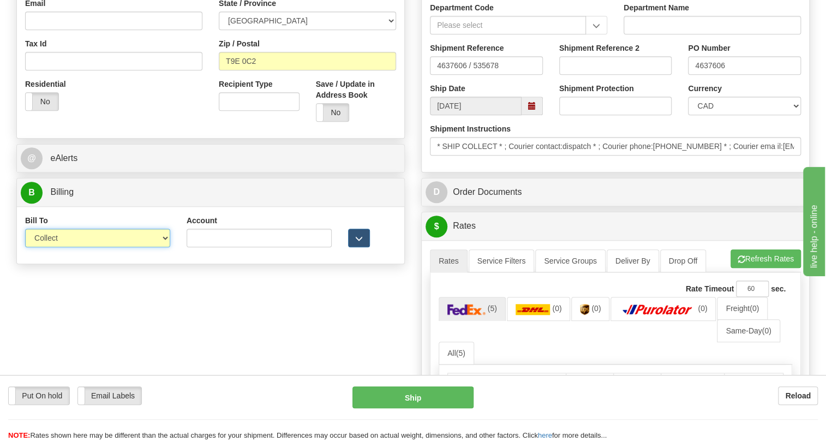
click at [86, 247] on select "Sender Recipient Third Party Collect" at bounding box center [97, 238] width 145 height 19
select select "1"
click at [25, 247] on select "Sender Recipient Third Party Collect" at bounding box center [97, 238] width 145 height 19
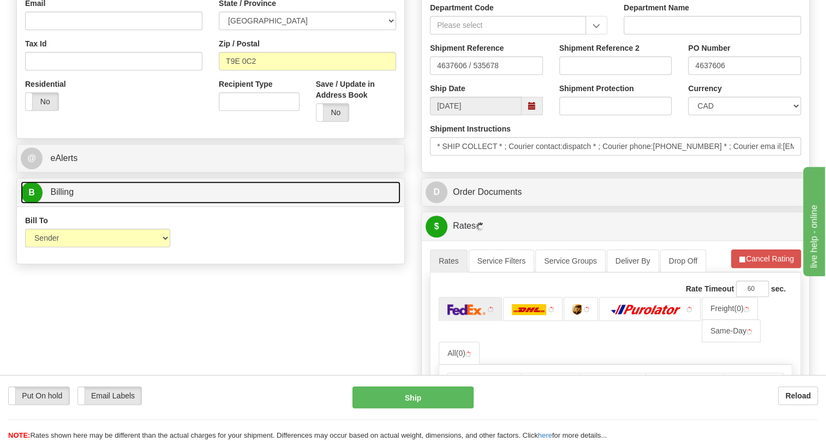
click at [69, 196] on span "Billing" at bounding box center [61, 191] width 23 height 9
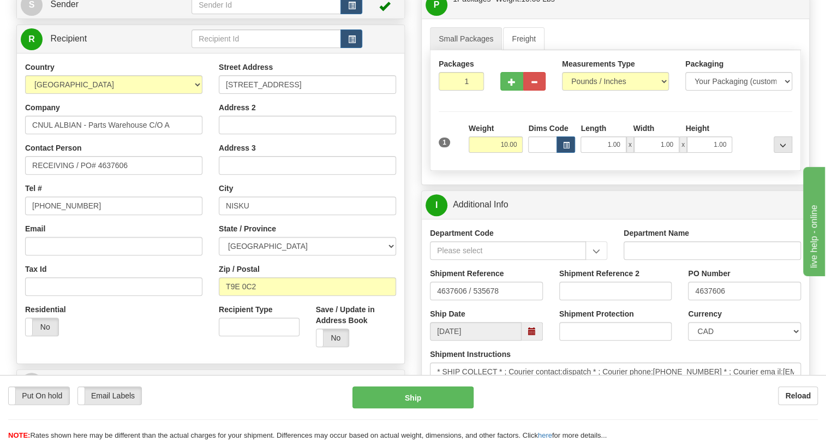
scroll to position [99, 0]
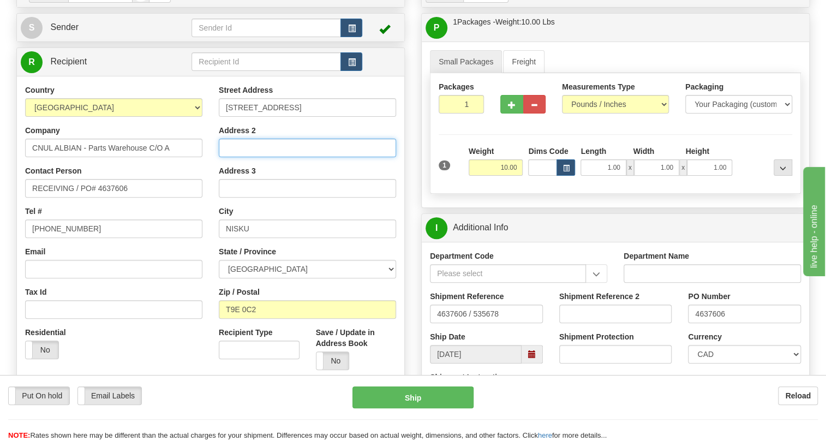
click at [232, 157] on input "Address 2" at bounding box center [307, 148] width 177 height 19
paste input "Attention To CNUL Albian Parts Warehouse"
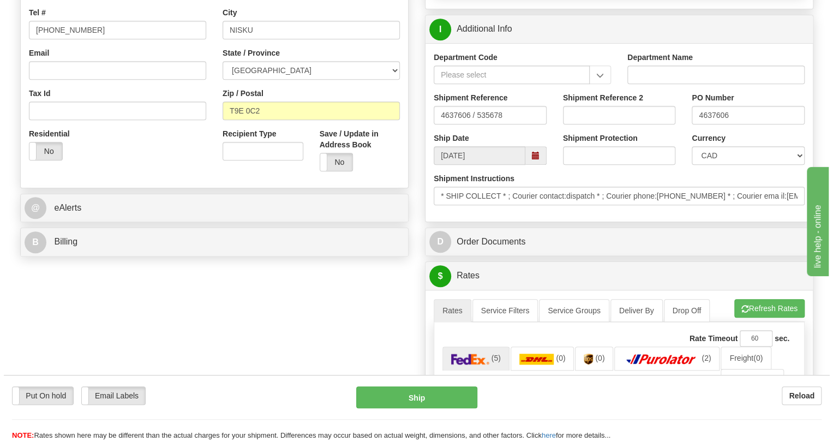
scroll to position [347, 0]
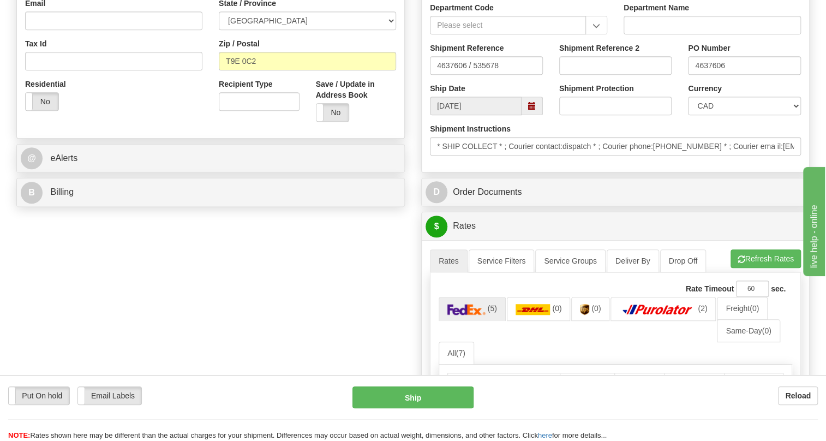
type input "Attention To CNUL Albian Parts Warehouse"
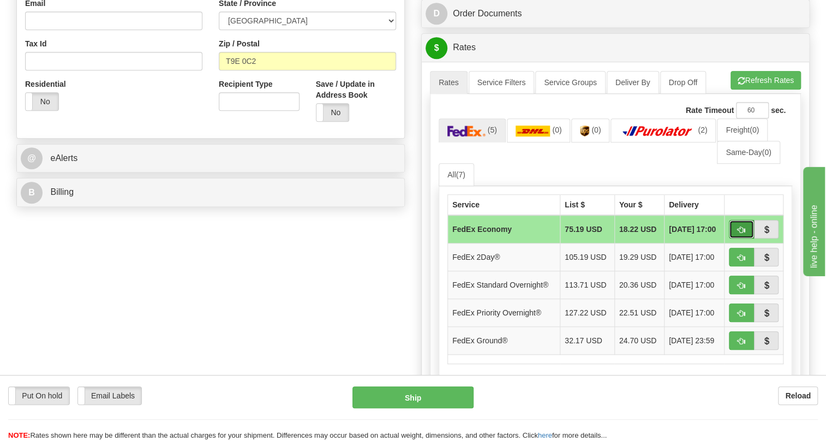
click at [740, 234] on span "button" at bounding box center [742, 229] width 8 height 7
type input "20"
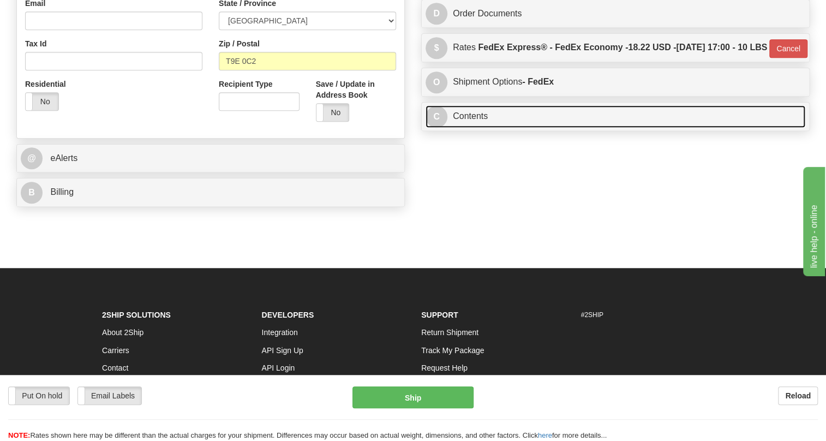
click at [468, 128] on link "C Contents" at bounding box center [616, 116] width 380 height 22
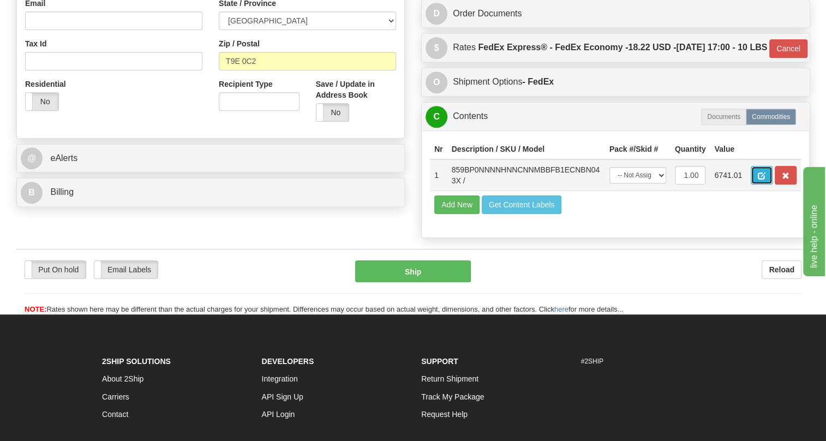
click at [759, 179] on span "button" at bounding box center [762, 175] width 8 height 7
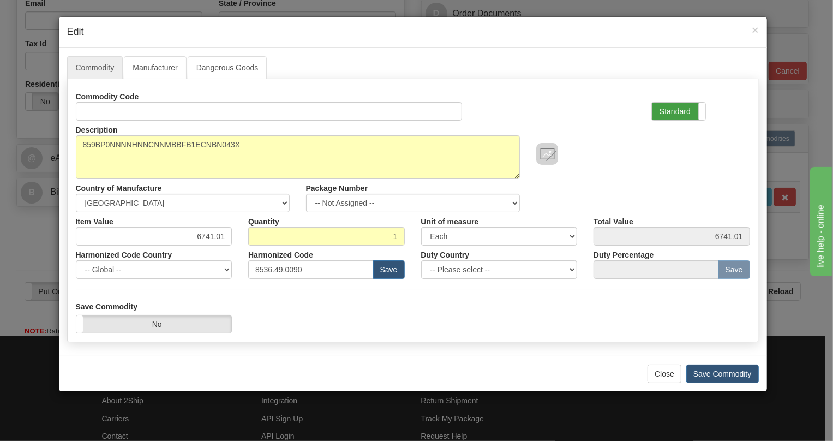
click at [678, 108] on label "Standard" at bounding box center [678, 111] width 53 height 17
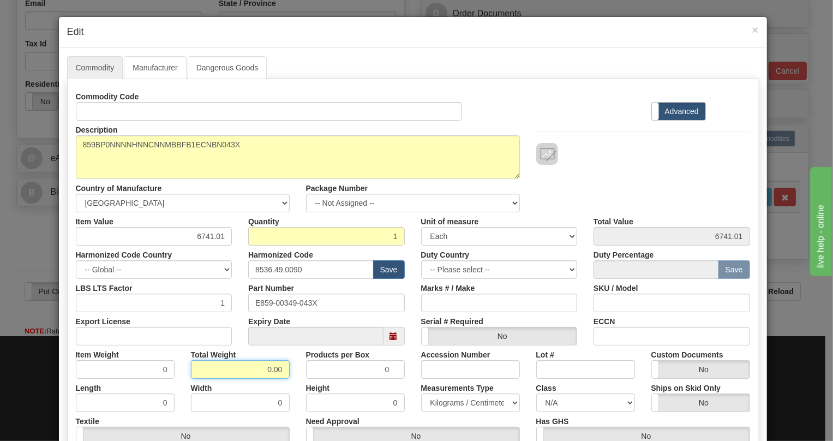
click at [260, 371] on input "0.00" at bounding box center [240, 369] width 99 height 19
type input "1.00"
type input "1.0000"
click at [449, 402] on select "Pounds / Inches Kilograms / Centimeters" at bounding box center [470, 402] width 99 height 19
select select "0"
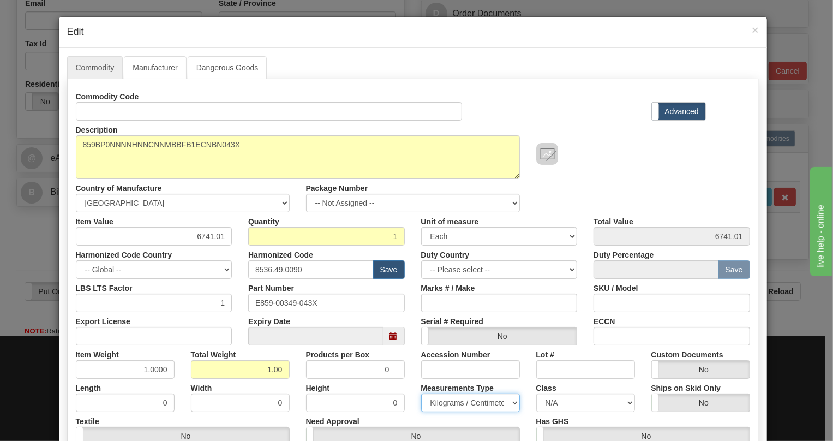
click at [421, 393] on select "Pounds / Inches Kilograms / Centimeters" at bounding box center [470, 402] width 99 height 19
click at [403, 383] on div "Height 0" at bounding box center [355, 395] width 115 height 33
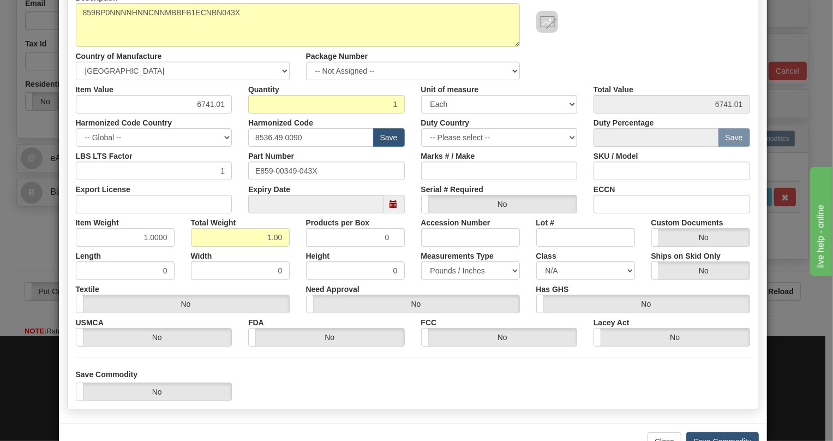
scroll to position [166, 0]
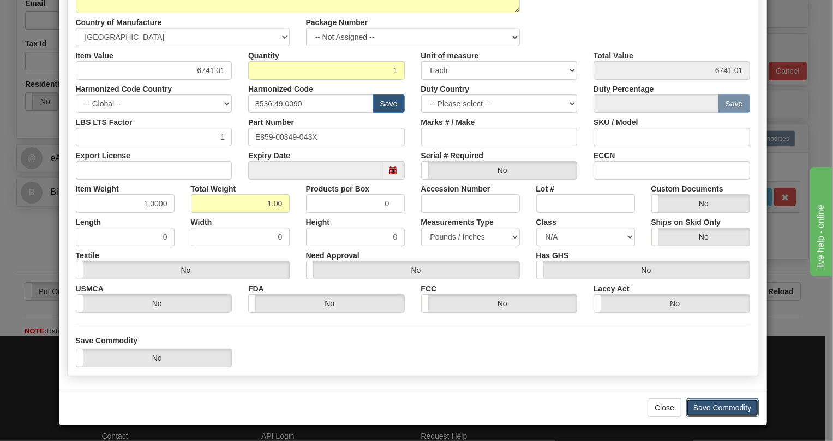
click at [718, 407] on button "Save Commodity" at bounding box center [722, 407] width 73 height 19
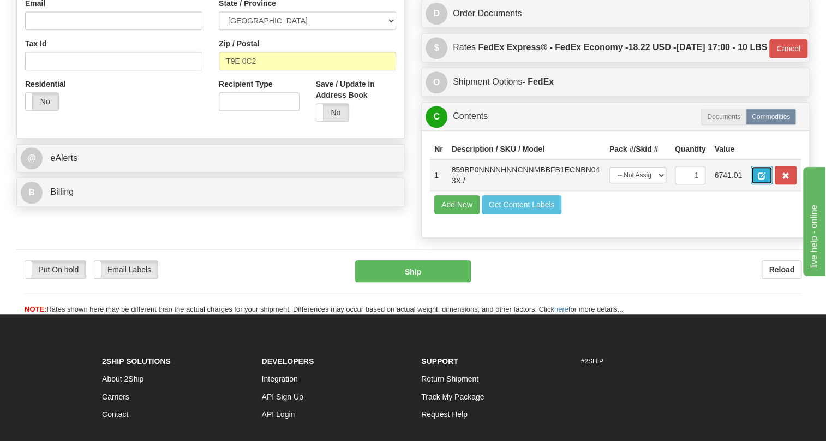
click at [760, 179] on span "button" at bounding box center [762, 175] width 8 height 7
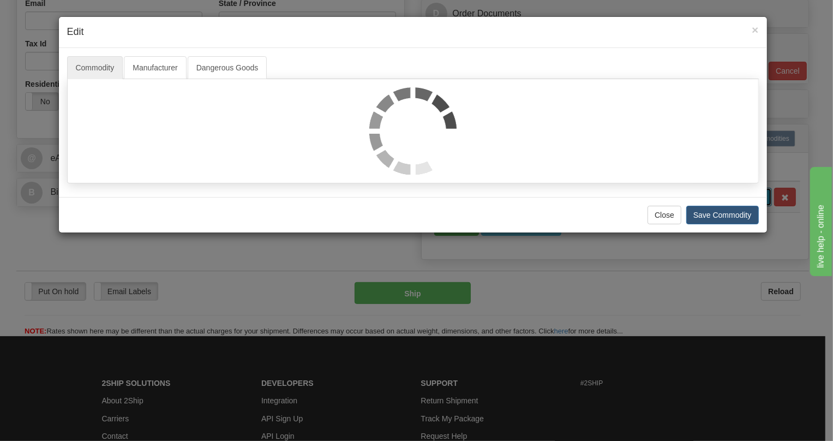
scroll to position [0, 0]
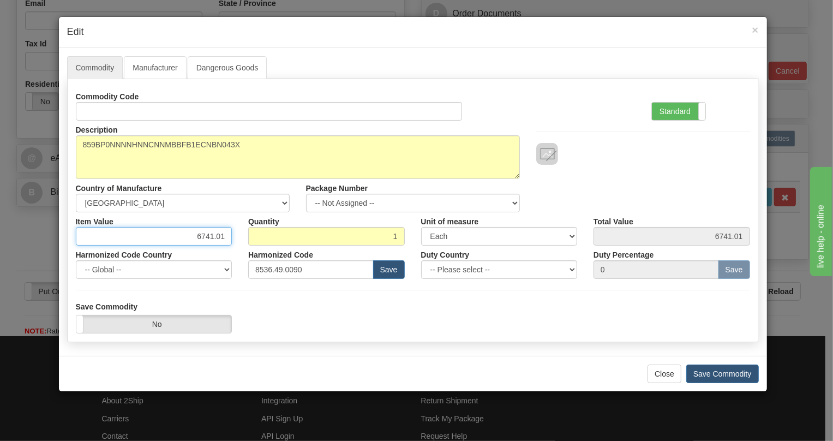
click at [214, 237] on input "6741.01" at bounding box center [154, 236] width 157 height 19
click at [210, 236] on input "6741.01" at bounding box center [154, 236] width 157 height 19
paste input "5.424,64"
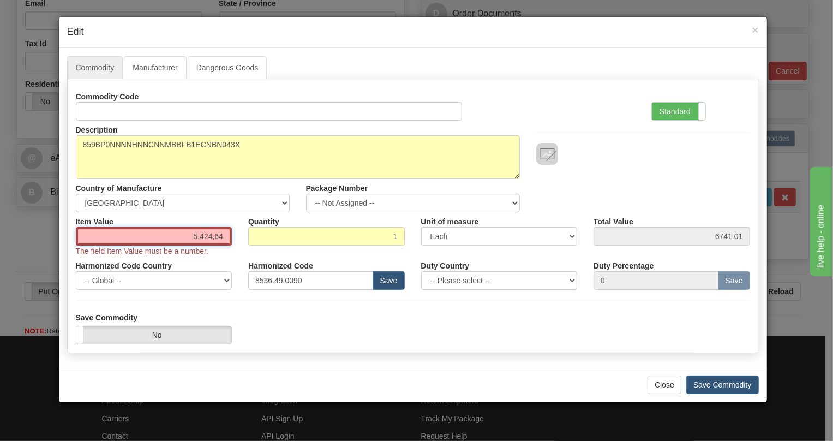
click at [201, 235] on input "5.424,64" at bounding box center [154, 236] width 157 height 19
click at [213, 239] on input "5424,64" at bounding box center [154, 236] width 157 height 19
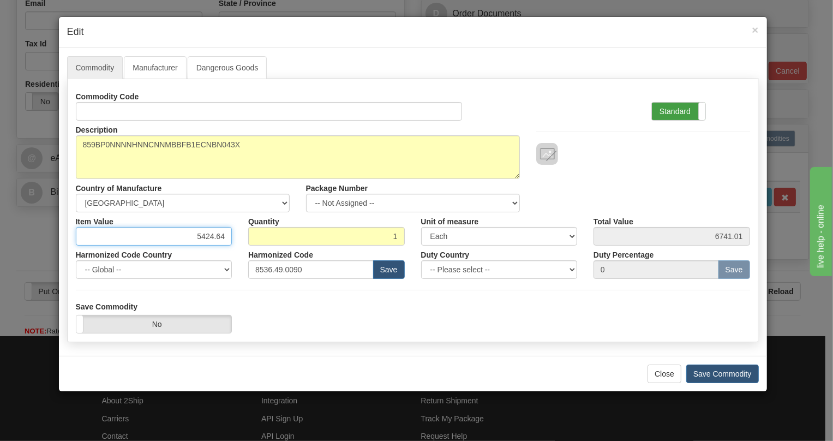
type input "5424.64"
click at [669, 109] on label "Standard" at bounding box center [678, 111] width 53 height 17
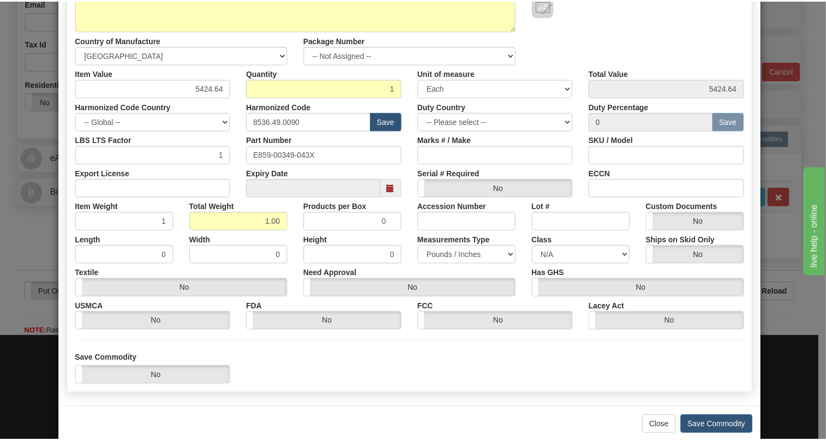
scroll to position [148, 0]
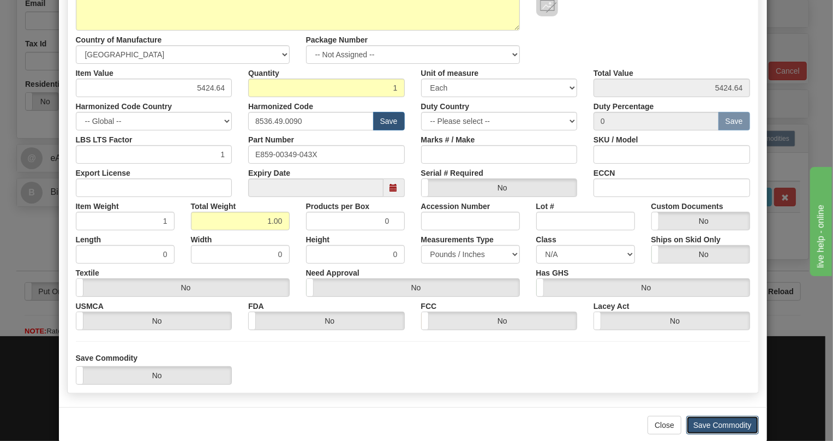
click at [716, 422] on button "Save Commodity" at bounding box center [722, 425] width 73 height 19
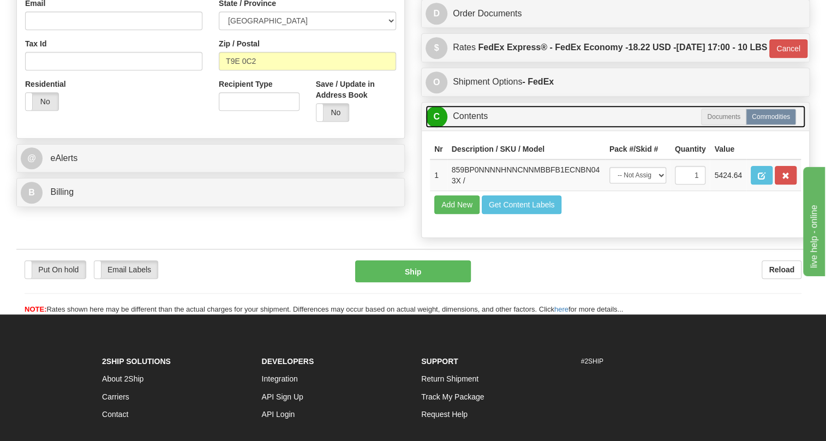
click at [475, 128] on link "C Contents" at bounding box center [616, 116] width 380 height 22
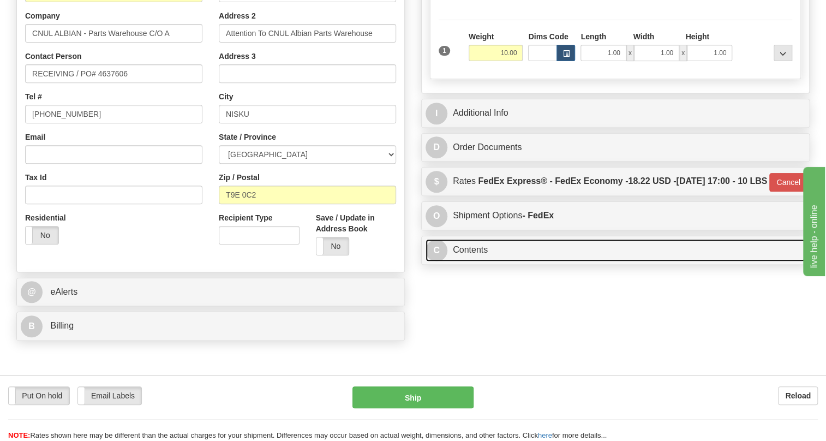
scroll to position [99, 0]
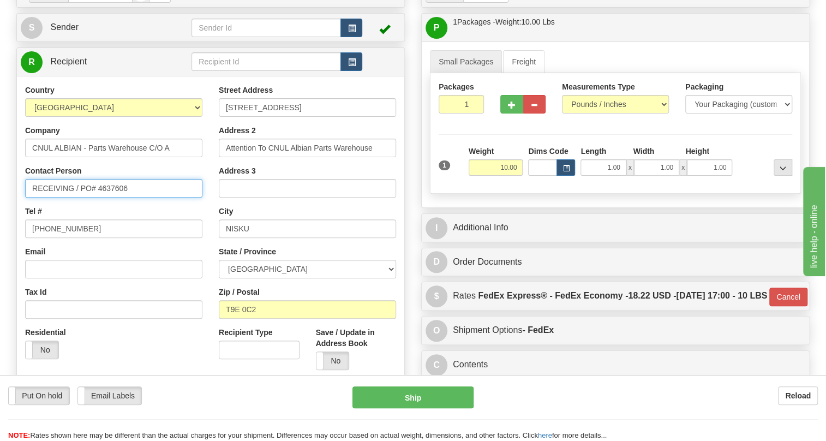
click at [72, 198] on input "RECEIVING / PO# 4637606" at bounding box center [113, 188] width 177 height 19
paste input "[PERSON_NAME]"
type input "RECEIVING / [PERSON_NAME] / PO# 4637606"
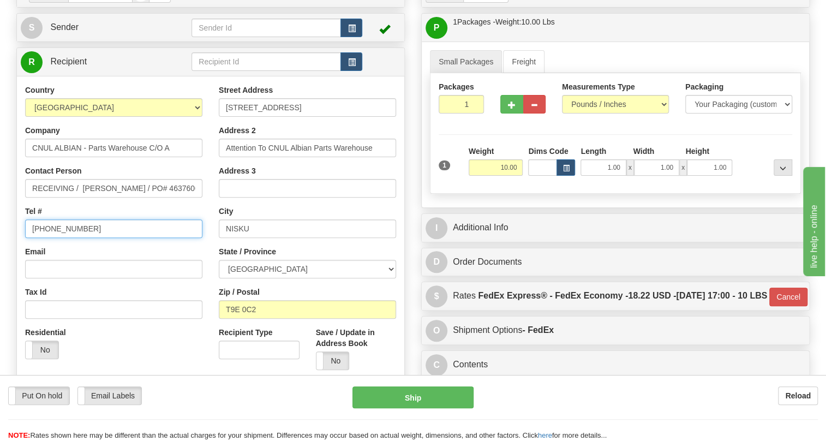
click at [71, 238] on input "[PHONE_NUMBER]" at bounding box center [113, 228] width 177 height 19
paste input "[PHONE_NUMBER]"
type input "[PHONE_NUMBER]"
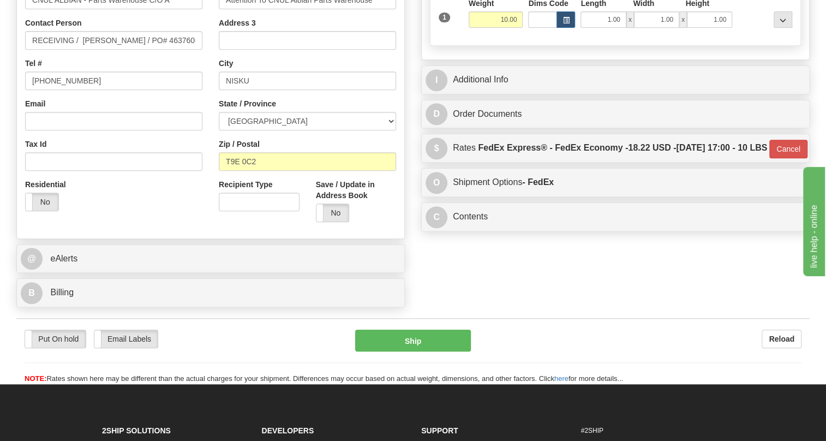
scroll to position [248, 0]
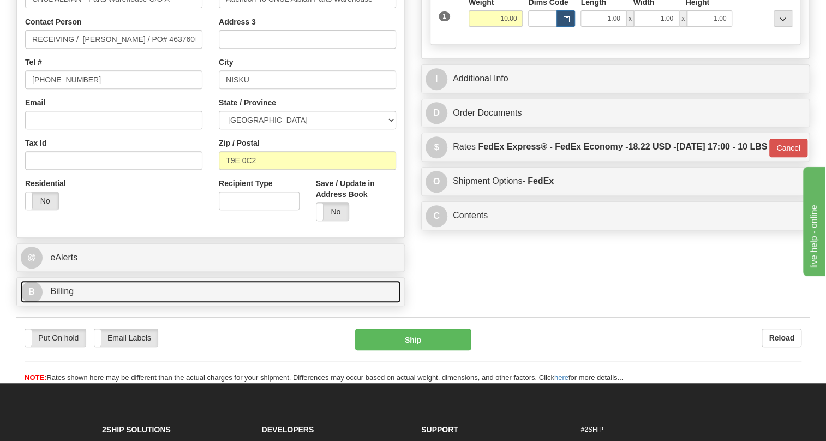
click at [65, 296] on span "Billing" at bounding box center [61, 290] width 23 height 9
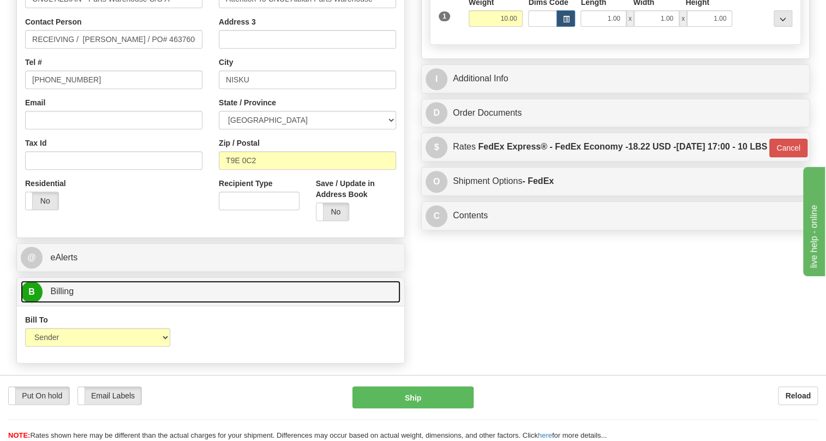
click at [58, 296] on span "Billing" at bounding box center [61, 290] width 23 height 9
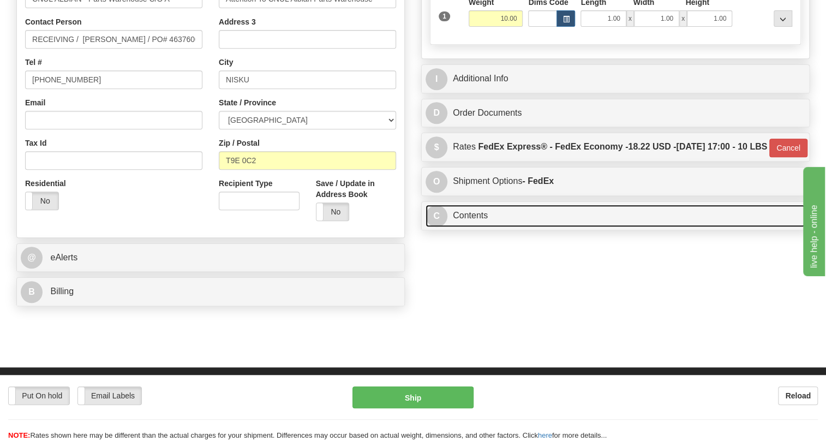
click at [473, 227] on link "C Contents" at bounding box center [616, 216] width 380 height 22
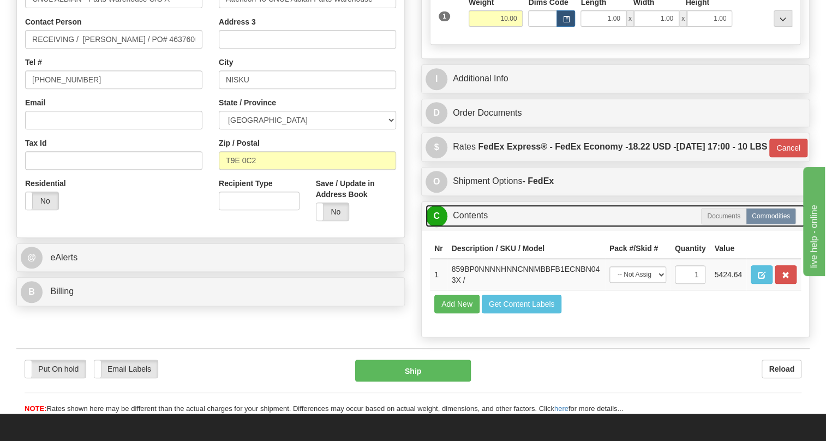
click at [473, 227] on link "C Contents" at bounding box center [616, 216] width 380 height 22
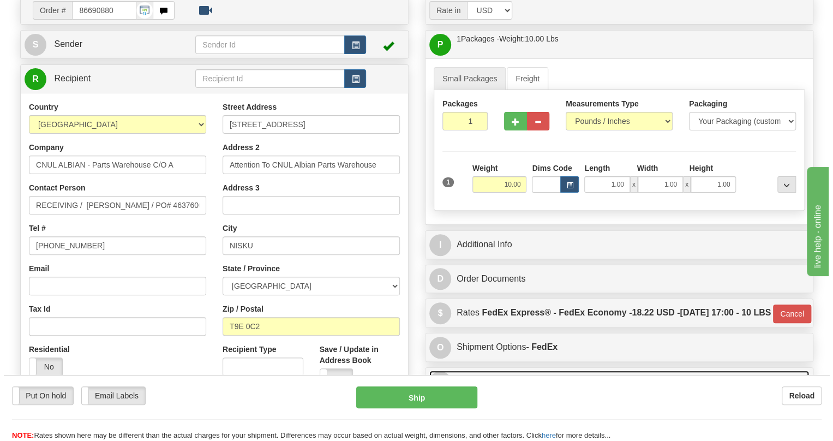
scroll to position [99, 0]
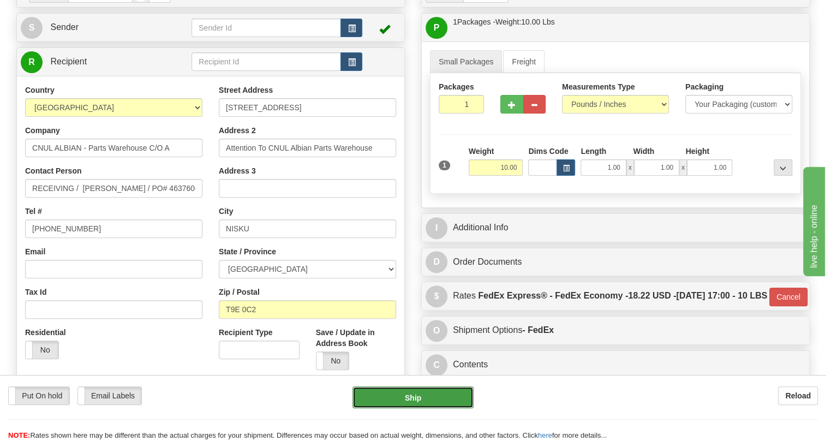
click at [415, 400] on button "Ship" at bounding box center [412, 397] width 121 height 22
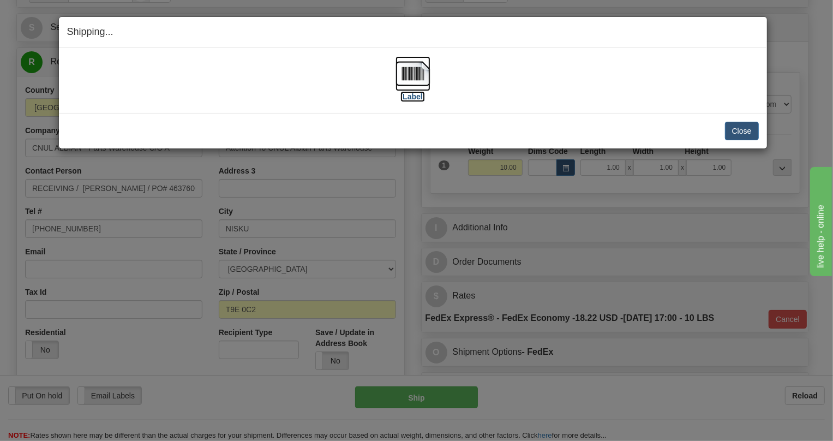
click at [412, 70] on img at bounding box center [413, 73] width 35 height 35
